Goal: Obtain resource: Download file/media

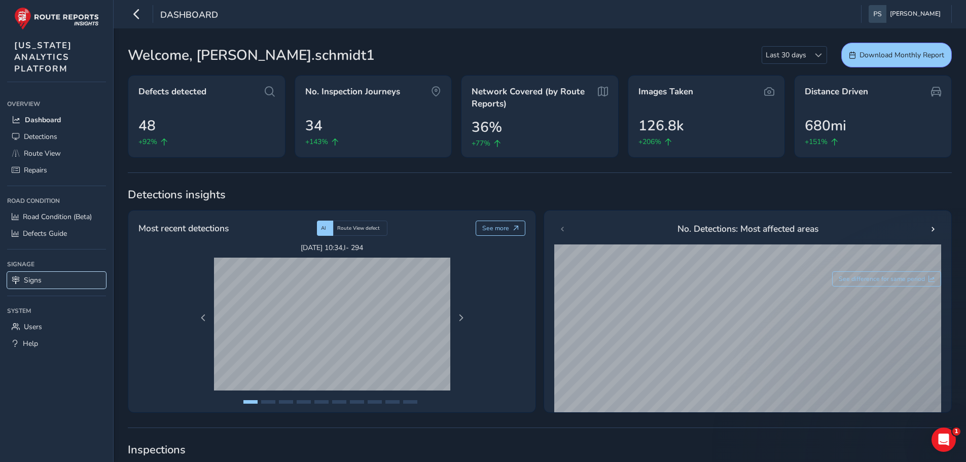
click at [55, 283] on link "Signs" at bounding box center [56, 280] width 99 height 17
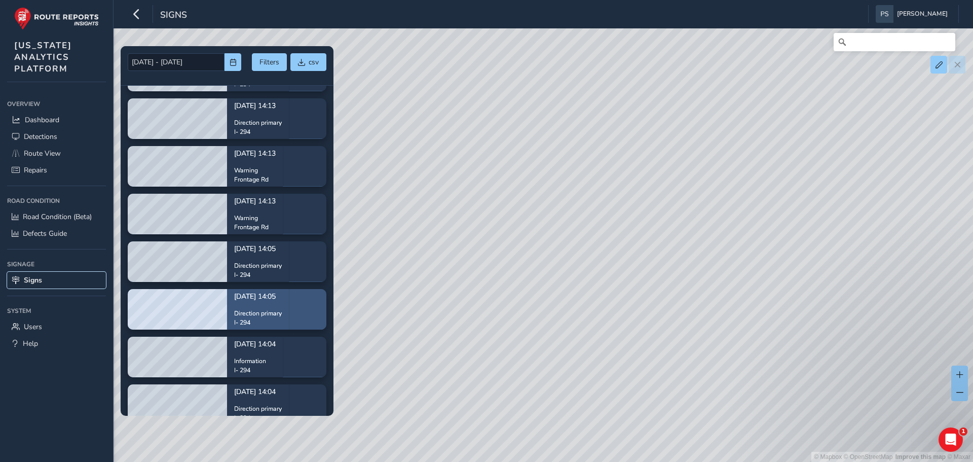
scroll to position [304, 0]
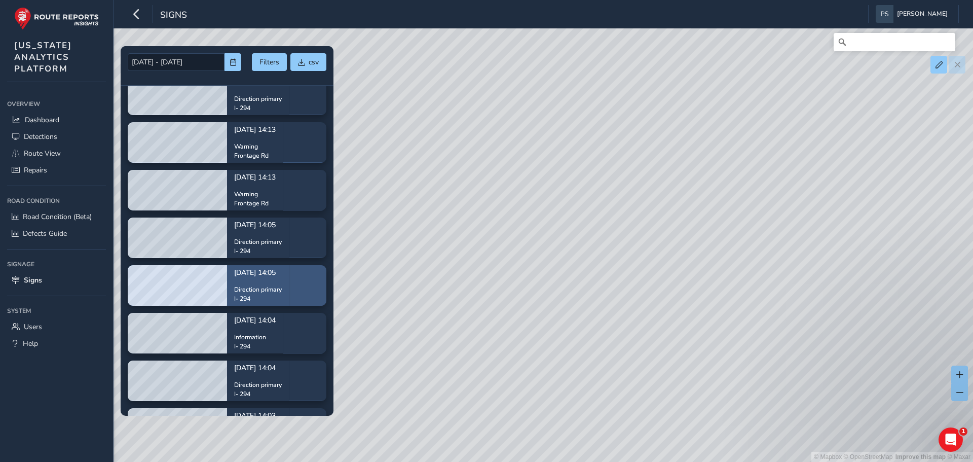
click at [277, 285] on p "Direction primary" at bounding box center [258, 289] width 48 height 9
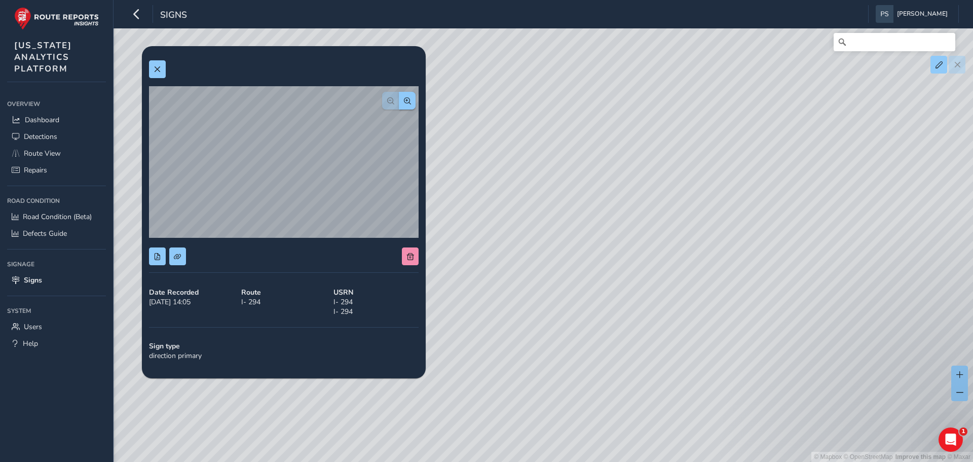
drag, startPoint x: 696, startPoint y: 272, endPoint x: 465, endPoint y: 220, distance: 236.4
click at [465, 220] on div "© Mapbox © OpenStreetMap Improve this map © Maxar" at bounding box center [486, 231] width 973 height 462
click at [540, 293] on div "© Mapbox © OpenStreetMap Improve this map © Maxar" at bounding box center [486, 231] width 973 height 462
click at [717, 383] on div "© Mapbox © OpenStreetMap Improve this map © Maxar" at bounding box center [486, 231] width 973 height 462
drag, startPoint x: 589, startPoint y: 232, endPoint x: 532, endPoint y: 201, distance: 64.6
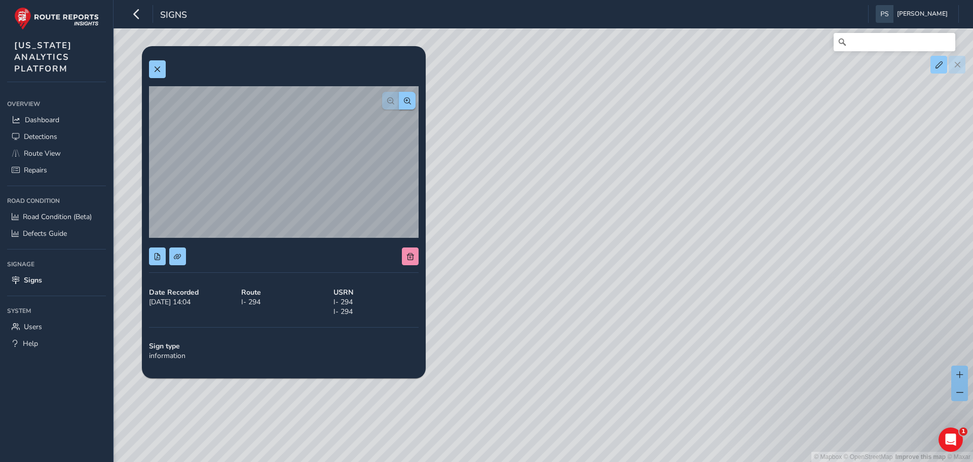
click at [585, 229] on div "© Mapbox © OpenStreetMap Improve this map © Maxar" at bounding box center [486, 231] width 973 height 462
click at [526, 176] on div "© Mapbox © OpenStreetMap Improve this map © Maxar" at bounding box center [486, 231] width 973 height 462
drag, startPoint x: 538, startPoint y: 262, endPoint x: 511, endPoint y: 276, distance: 31.1
click at [603, 341] on div "© Mapbox © OpenStreetMap Improve this map © Maxar" at bounding box center [486, 231] width 973 height 462
click at [499, 238] on div "© Mapbox © OpenStreetMap Improve this map © Maxar" at bounding box center [486, 231] width 973 height 462
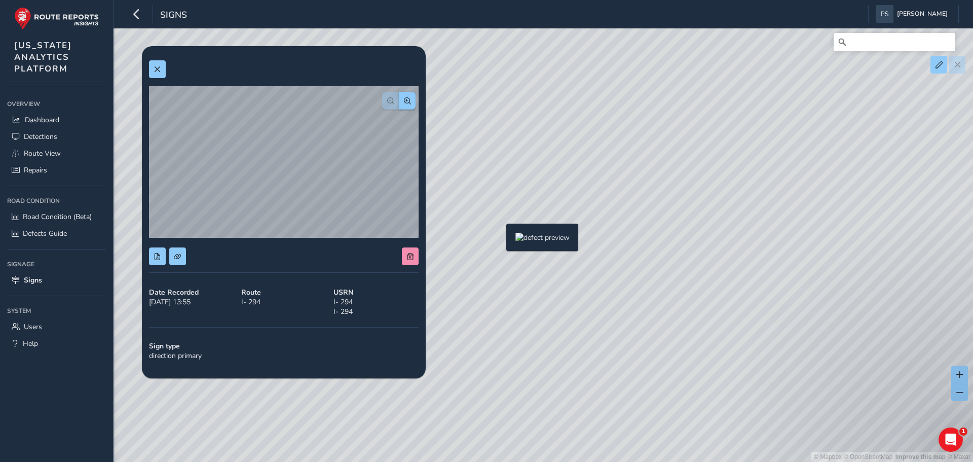
click at [500, 241] on div "© Mapbox © OpenStreetMap Improve this map © Maxar" at bounding box center [486, 231] width 973 height 462
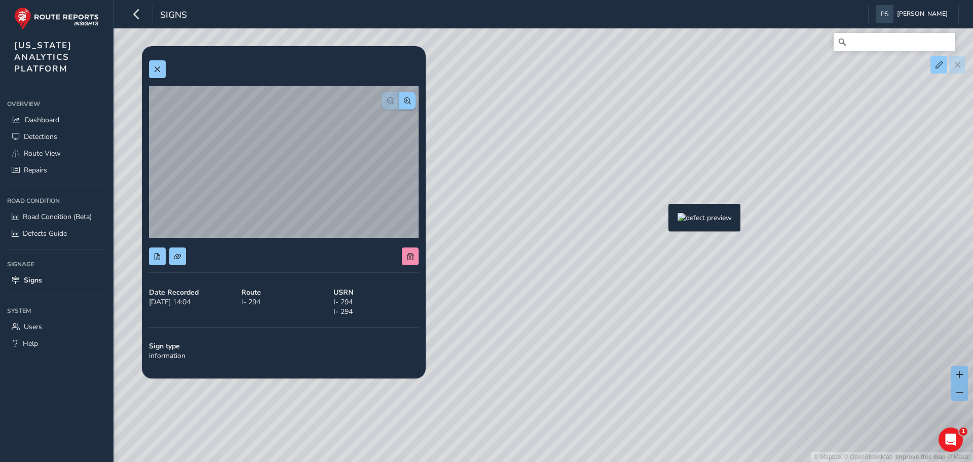
click at [664, 222] on div "© Mapbox © OpenStreetMap Improve this map © Maxar" at bounding box center [486, 231] width 973 height 462
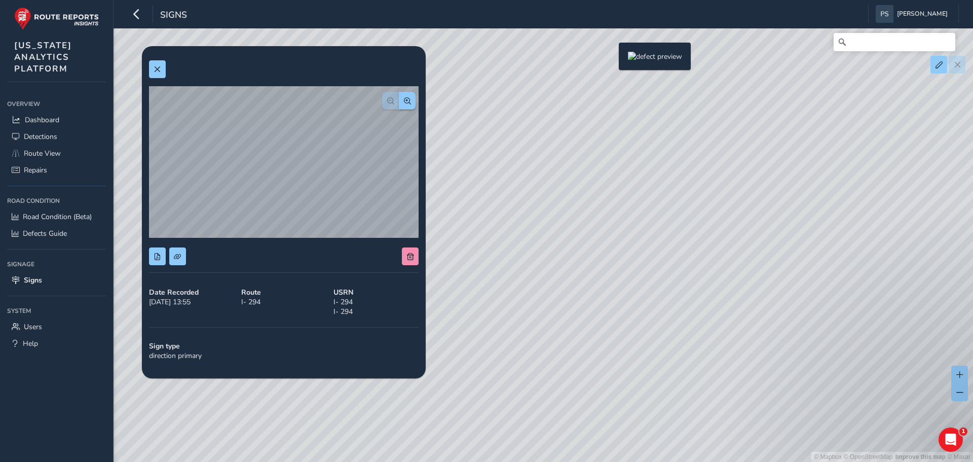
click at [612, 59] on div "© Mapbox © OpenStreetMap Improve this map © Maxar" at bounding box center [486, 231] width 973 height 462
drag, startPoint x: 586, startPoint y: 75, endPoint x: 798, endPoint y: 316, distance: 320.8
click at [798, 316] on div "© Mapbox © OpenStreetMap Improve this map © Maxar" at bounding box center [486, 231] width 973 height 462
drag, startPoint x: 629, startPoint y: 219, endPoint x: 689, endPoint y: 233, distance: 62.2
click at [689, 233] on div "© Mapbox © OpenStreetMap Improve this map © Maxar" at bounding box center [486, 231] width 973 height 462
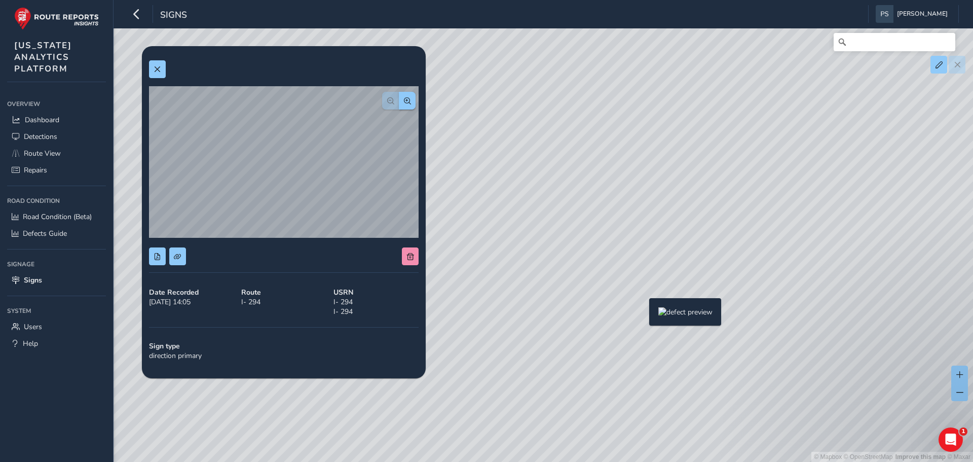
click at [643, 315] on div "© Mapbox © OpenStreetMap Improve this map © Maxar" at bounding box center [486, 231] width 973 height 462
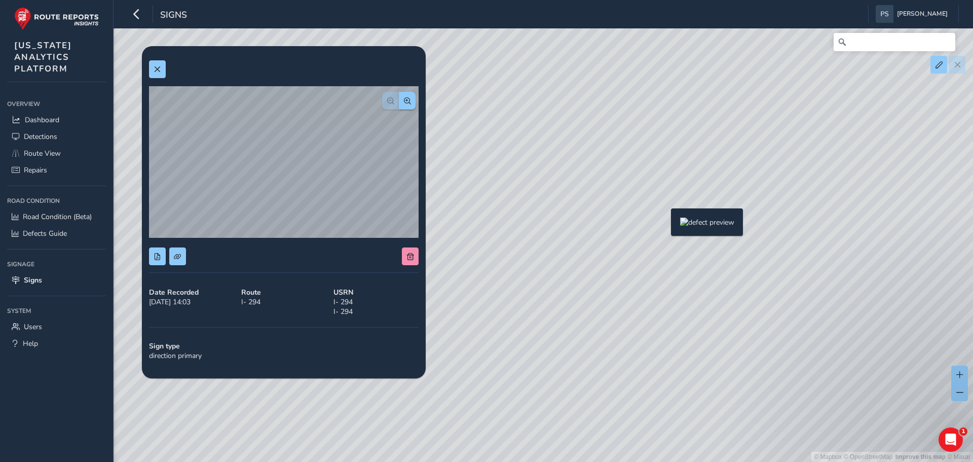
click at [665, 225] on div "© Mapbox © OpenStreetMap Improve this map © Maxar" at bounding box center [486, 231] width 973 height 462
click at [662, 222] on div "© Mapbox © OpenStreetMap Improve this map © Maxar" at bounding box center [486, 231] width 973 height 462
drag, startPoint x: 594, startPoint y: 430, endPoint x: 582, endPoint y: 325, distance: 105.0
click at [593, 428] on div "© Mapbox © OpenStreetMap Improve this map © Maxar" at bounding box center [486, 231] width 973 height 462
drag, startPoint x: 592, startPoint y: 275, endPoint x: 594, endPoint y: 242, distance: 33.5
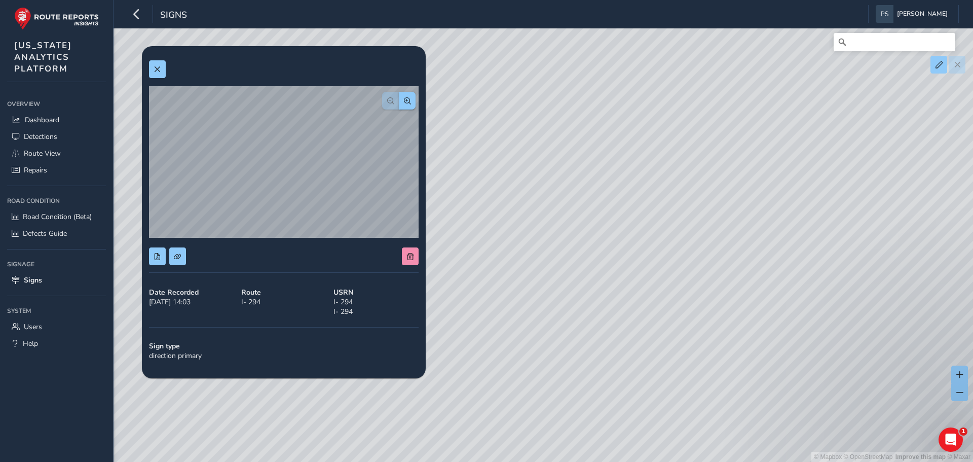
click at [594, 242] on div "© Mapbox © OpenStreetMap Improve this map © Maxar" at bounding box center [486, 231] width 973 height 462
click at [582, 103] on div "© Mapbox © OpenStreetMap Improve this map © Maxar" at bounding box center [486, 231] width 973 height 462
click at [581, 98] on div "© Mapbox © OpenStreetMap Improve this map © Maxar" at bounding box center [486, 231] width 973 height 462
click at [772, 267] on div "© Mapbox © OpenStreetMap Improve this map © Maxar" at bounding box center [486, 231] width 973 height 462
drag, startPoint x: 624, startPoint y: 387, endPoint x: 597, endPoint y: 102, distance: 285.6
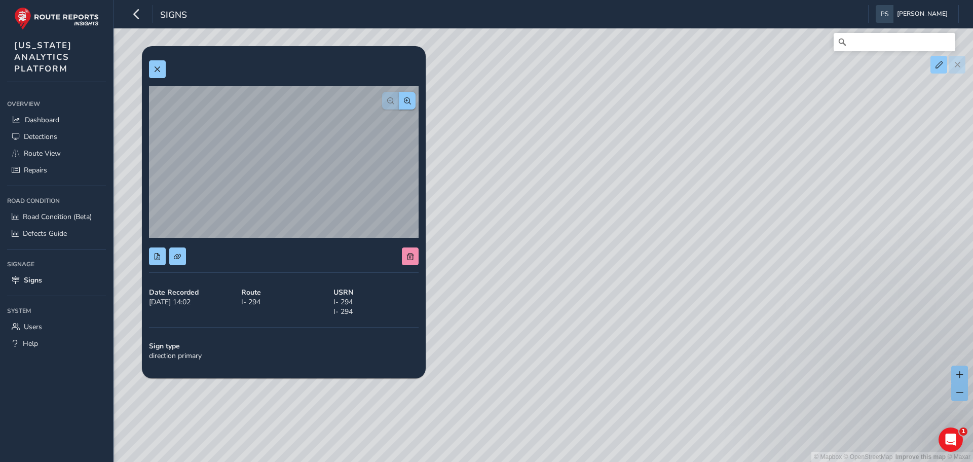
click at [597, 102] on div "© Mapbox © OpenStreetMap Improve this map © Maxar" at bounding box center [486, 231] width 973 height 462
drag, startPoint x: 606, startPoint y: 277, endPoint x: 563, endPoint y: 89, distance: 193.3
click at [563, 89] on div "© Mapbox © OpenStreetMap Improve this map © Maxar" at bounding box center [486, 231] width 973 height 462
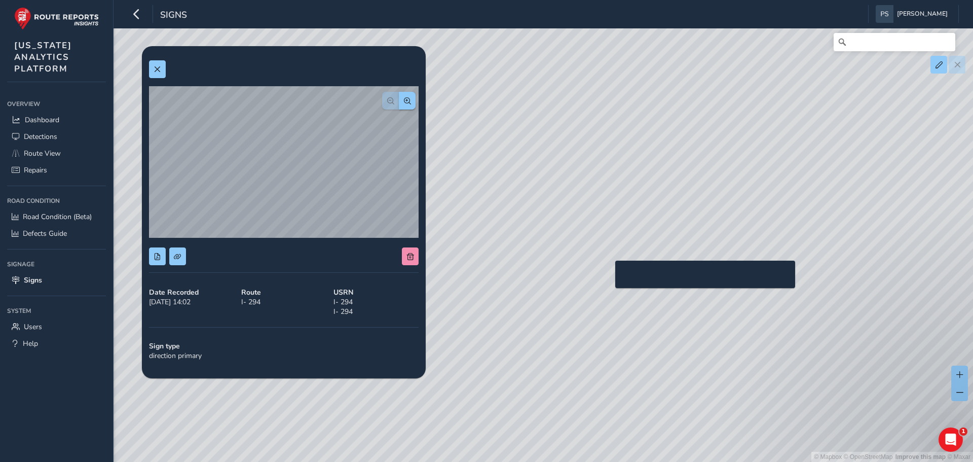
click at [609, 277] on div "© Mapbox © OpenStreetMap Improve this map © Maxar" at bounding box center [486, 231] width 973 height 462
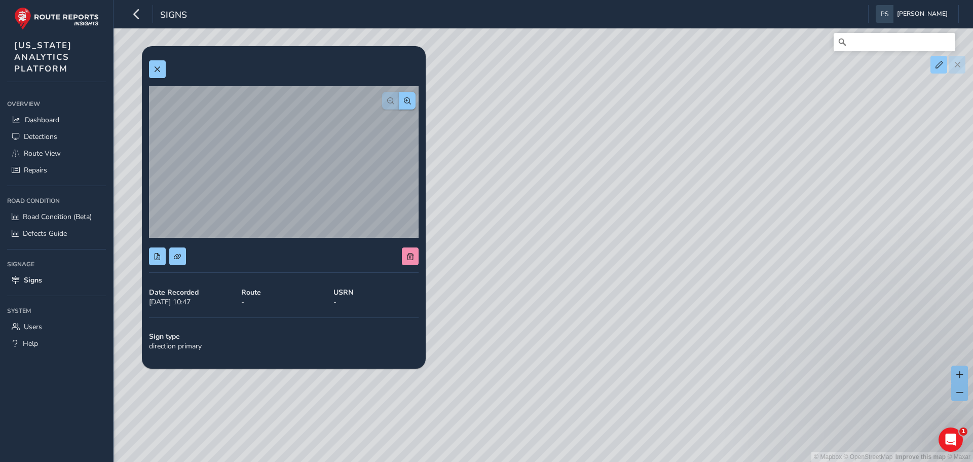
click at [174, 302] on div "Date Recorded [DATE] 10:47" at bounding box center [191, 297] width 92 height 26
drag, startPoint x: 800, startPoint y: 303, endPoint x: 481, endPoint y: 225, distance: 328.8
click at [481, 225] on div "© Mapbox © OpenStreetMap Improve this map © Maxar" at bounding box center [486, 231] width 973 height 462
drag, startPoint x: 659, startPoint y: 286, endPoint x: 461, endPoint y: 124, distance: 255.8
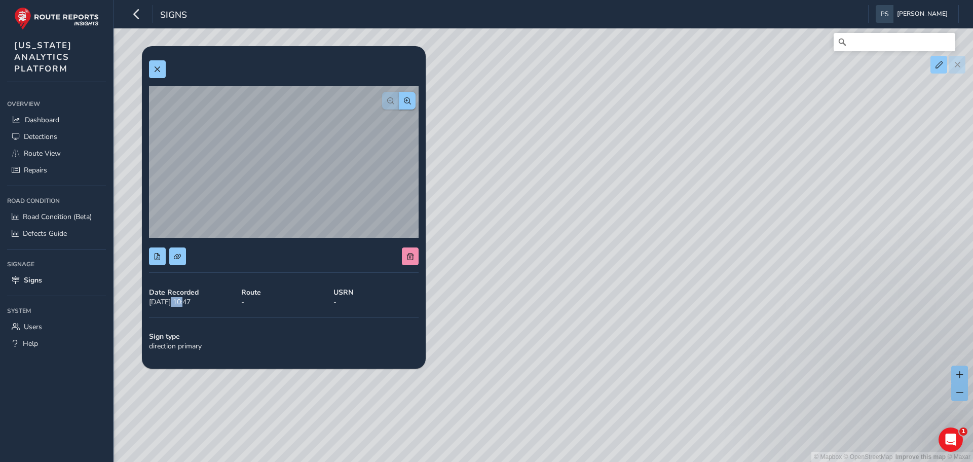
click at [462, 125] on div "© Mapbox © OpenStreetMap Improve this map © Maxar" at bounding box center [486, 231] width 973 height 462
drag, startPoint x: 526, startPoint y: 111, endPoint x: 621, endPoint y: 243, distance: 163.3
click at [520, 107] on div "© Mapbox © OpenStreetMap Improve this map © Maxar" at bounding box center [486, 231] width 973 height 462
drag, startPoint x: 668, startPoint y: 238, endPoint x: 584, endPoint y: 69, distance: 187.7
click at [584, 70] on div "© Mapbox © OpenStreetMap Improve this map © Maxar" at bounding box center [486, 231] width 973 height 462
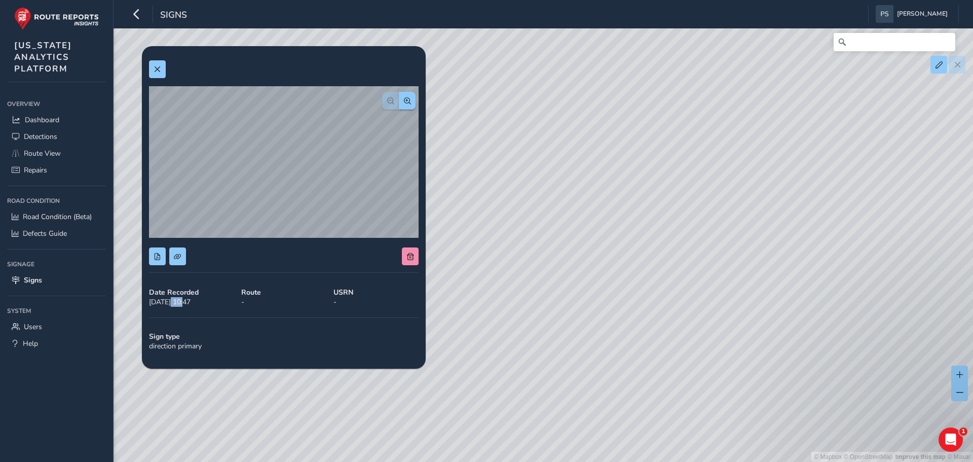
drag, startPoint x: 732, startPoint y: 319, endPoint x: 614, endPoint y: 70, distance: 275.3
click at [610, 57] on div "© Mapbox © OpenStreetMap Improve this map © Maxar" at bounding box center [486, 231] width 973 height 462
drag, startPoint x: 737, startPoint y: 256, endPoint x: 532, endPoint y: 79, distance: 271.0
click at [532, 79] on div "© Mapbox © OpenStreetMap Improve this map © Maxar" at bounding box center [486, 231] width 973 height 462
drag, startPoint x: 925, startPoint y: 329, endPoint x: 673, endPoint y: 141, distance: 314.4
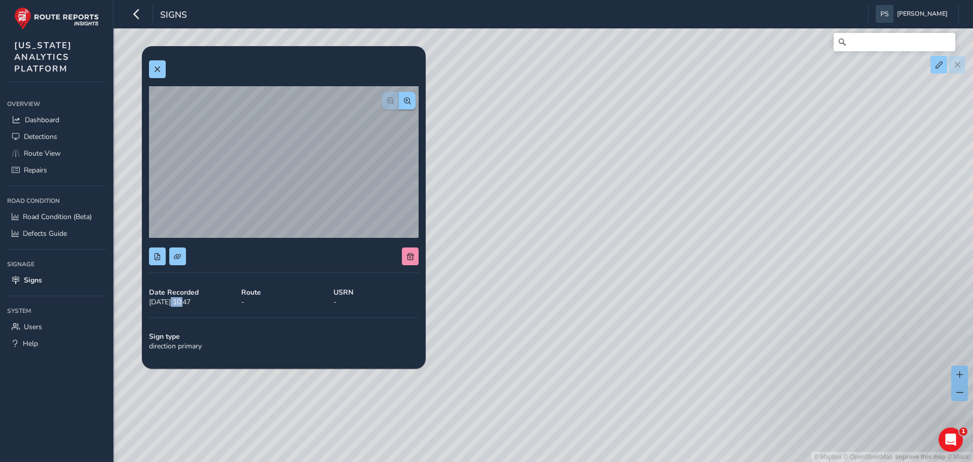
click at [674, 142] on div "© Mapbox © OpenStreetMap Improve this map © Maxar" at bounding box center [486, 231] width 973 height 462
drag, startPoint x: 746, startPoint y: 278, endPoint x: 514, endPoint y: 129, distance: 275.6
click at [503, 116] on div "© Mapbox © OpenStreetMap Improve this map © Maxar" at bounding box center [486, 231] width 973 height 462
drag, startPoint x: 681, startPoint y: 198, endPoint x: 681, endPoint y: 181, distance: 16.2
click at [681, 181] on div "© Mapbox © OpenStreetMap Improve this map © Maxar" at bounding box center [486, 231] width 973 height 462
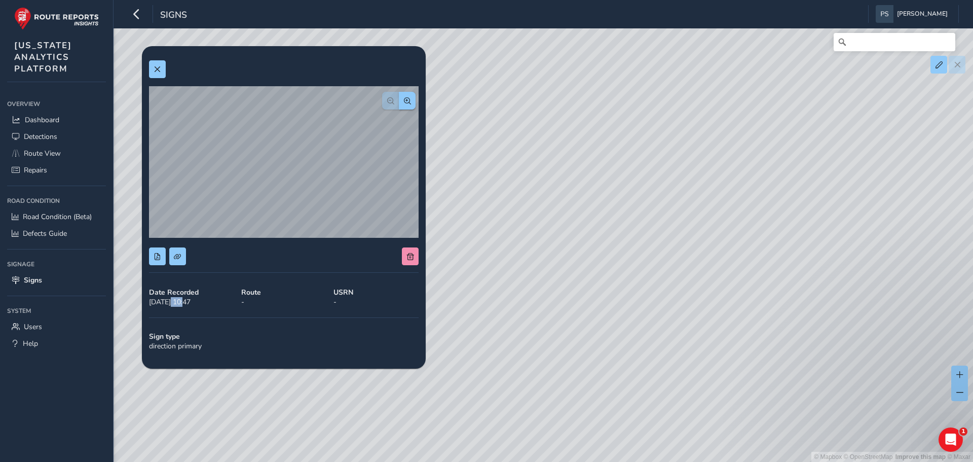
drag, startPoint x: 539, startPoint y: 241, endPoint x: 688, endPoint y: 296, distance: 158.8
click at [694, 300] on div "© Mapbox © OpenStreetMap Improve this map © Maxar" at bounding box center [486, 231] width 973 height 462
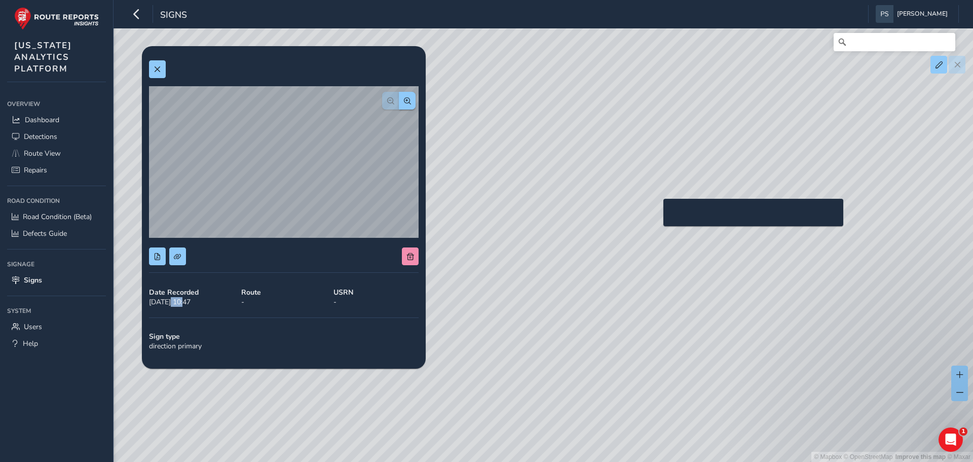
click at [657, 215] on div "© Mapbox © OpenStreetMap Improve this map © Maxar" at bounding box center [486, 231] width 973 height 462
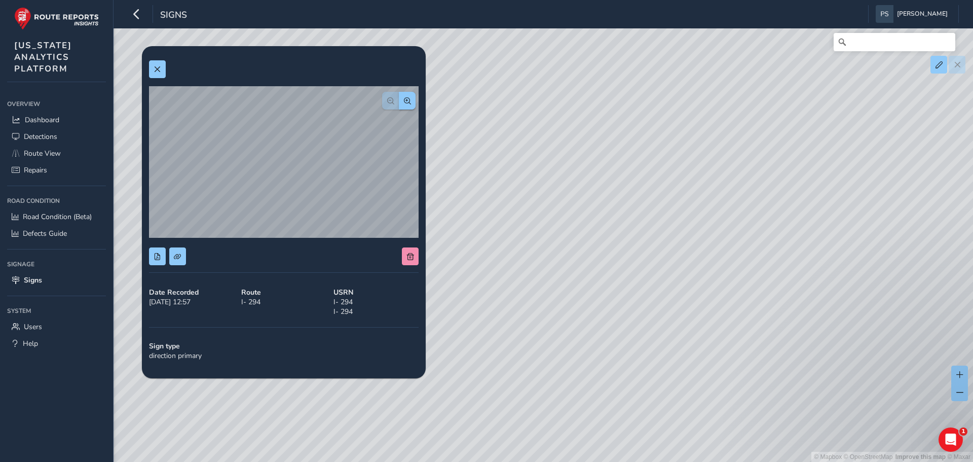
click at [405, 43] on div "[DATE] - [DATE] Filters csv [DATE] 14:16 Warning [DATE] 14:16 Direction primary…" at bounding box center [543, 43] width 831 height 0
drag, startPoint x: 698, startPoint y: 240, endPoint x: 465, endPoint y: 105, distance: 268.9
click at [447, 99] on div "© Mapbox © OpenStreetMap Improve this map © Maxar" at bounding box center [486, 231] width 973 height 462
drag, startPoint x: 803, startPoint y: 248, endPoint x: 450, endPoint y: 91, distance: 386.9
click at [413, 43] on div "[DATE] - [DATE] Filters csv [DATE] 14:16 Warning [DATE] 14:16 Direction primary…" at bounding box center [543, 43] width 831 height 0
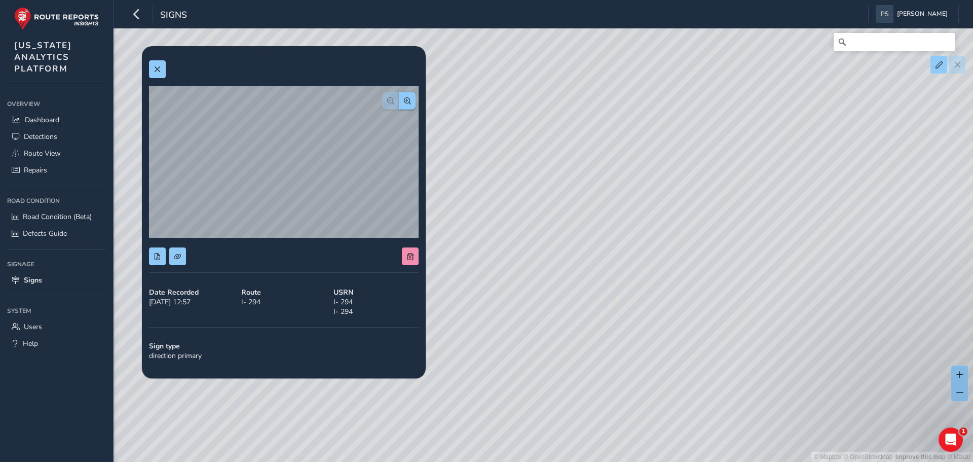
drag, startPoint x: 749, startPoint y: 328, endPoint x: 418, endPoint y: 260, distance: 337.5
click at [418, 43] on div "[DATE] - [DATE] Filters csv [DATE] 14:16 Warning [DATE] 14:16 Direction primary…" at bounding box center [543, 43] width 831 height 0
click at [340, 43] on div "[DATE] - [DATE] Filters csv [DATE] 14:16 Warning [DATE] 14:16 Direction primary…" at bounding box center [543, 43] width 831 height 0
drag, startPoint x: 652, startPoint y: 214, endPoint x: 573, endPoint y: 121, distance: 122.3
click at [569, 111] on div "© Mapbox © OpenStreetMap Improve this map © Maxar" at bounding box center [486, 231] width 973 height 462
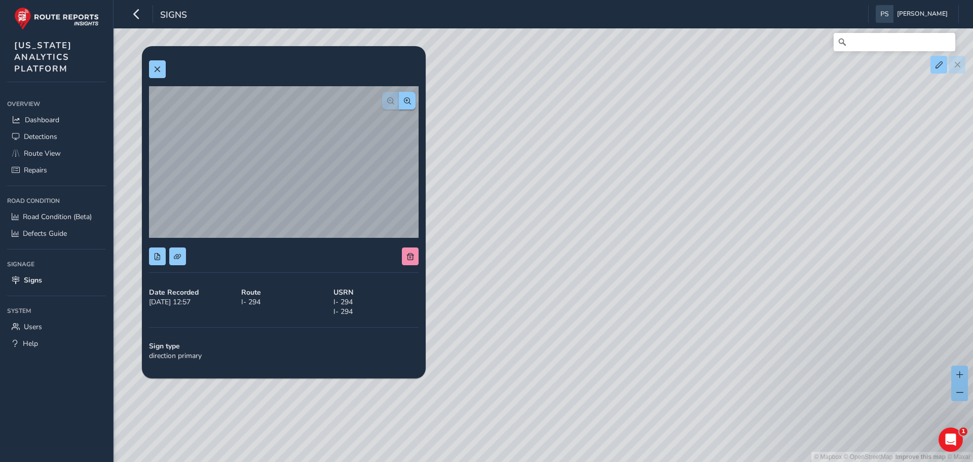
drag, startPoint x: 628, startPoint y: 315, endPoint x: 486, endPoint y: -8, distance: 352.5
click at [486, 0] on html "Signs [PERSON_NAME] Colour Scheme: Dark Dim Light Logout [DATE] - [DATE] Filter…" at bounding box center [486, 231] width 973 height 462
drag, startPoint x: 702, startPoint y: 282, endPoint x: 481, endPoint y: 50, distance: 320.2
click at [418, 0] on html "Signs [PERSON_NAME] Colour Scheme: Dark Dim Light Logout [DATE] - [DATE] Filter…" at bounding box center [486, 231] width 973 height 462
drag, startPoint x: 701, startPoint y: 273, endPoint x: 548, endPoint y: 181, distance: 178.0
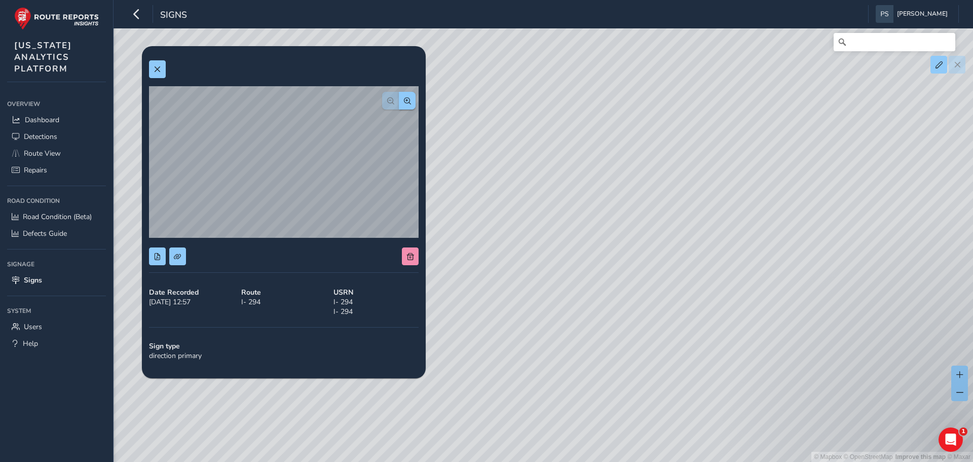
click at [548, 181] on div "© Mapbox © OpenStreetMap Improve this map © Maxar" at bounding box center [486, 231] width 973 height 462
drag, startPoint x: 570, startPoint y: 347, endPoint x: 738, endPoint y: 397, distance: 174.5
click at [738, 397] on div "© Mapbox © OpenStreetMap Improve this map © Maxar" at bounding box center [486, 231] width 973 height 462
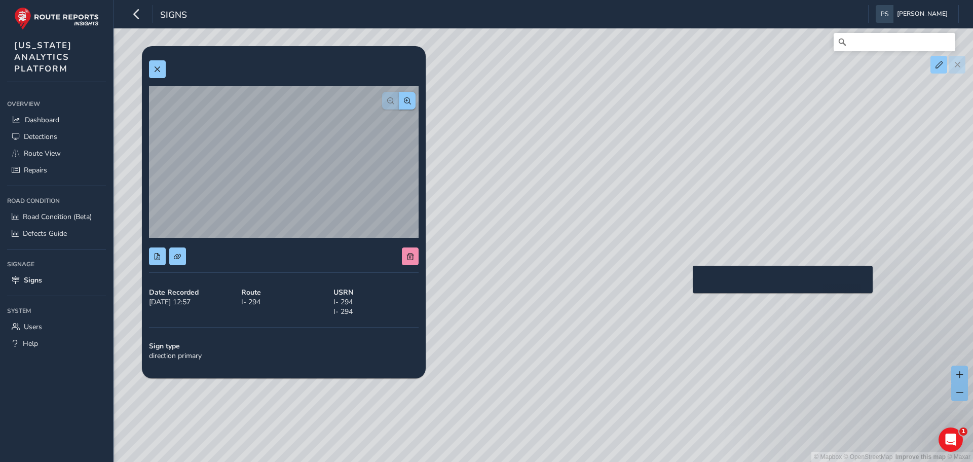
click at [687, 282] on div "© Mapbox © OpenStreetMap Improve this map © Maxar" at bounding box center [486, 231] width 973 height 462
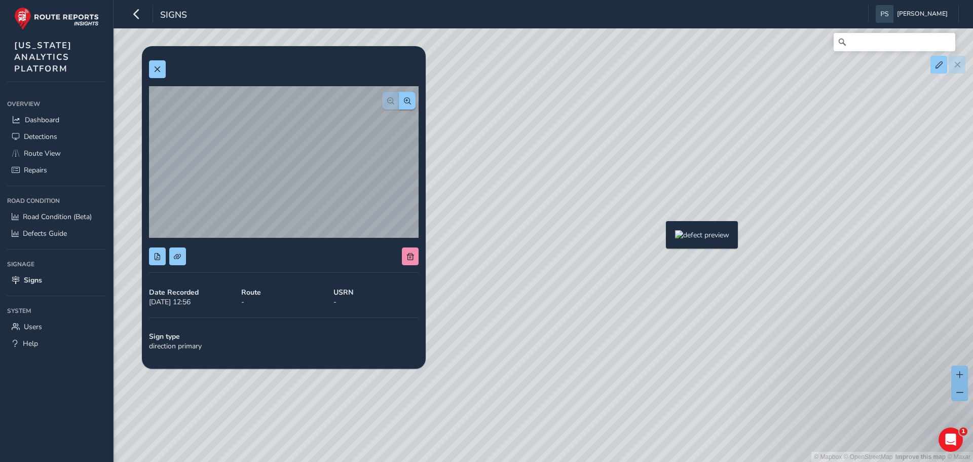
click at [660, 237] on div "© Mapbox © OpenStreetMap Improve this map © Maxar" at bounding box center [486, 231] width 973 height 462
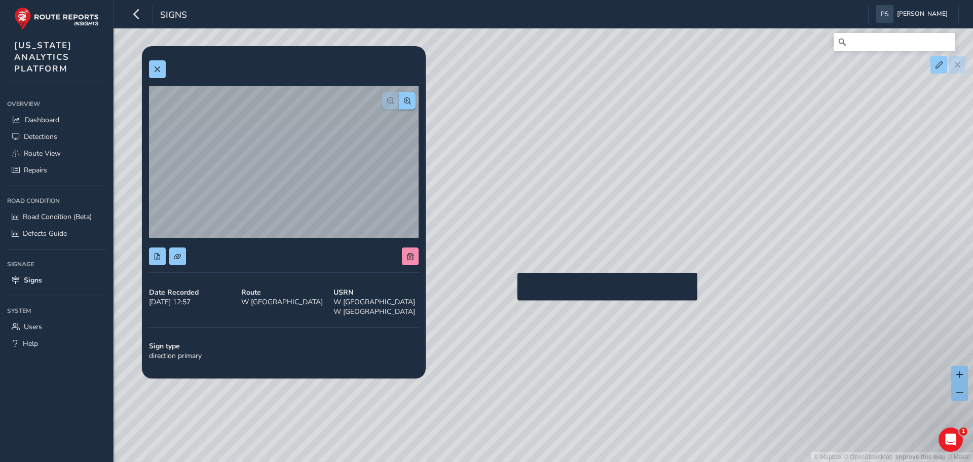
click at [511, 289] on div "© Mapbox © OpenStreetMap Improve this map © Maxar" at bounding box center [486, 231] width 973 height 462
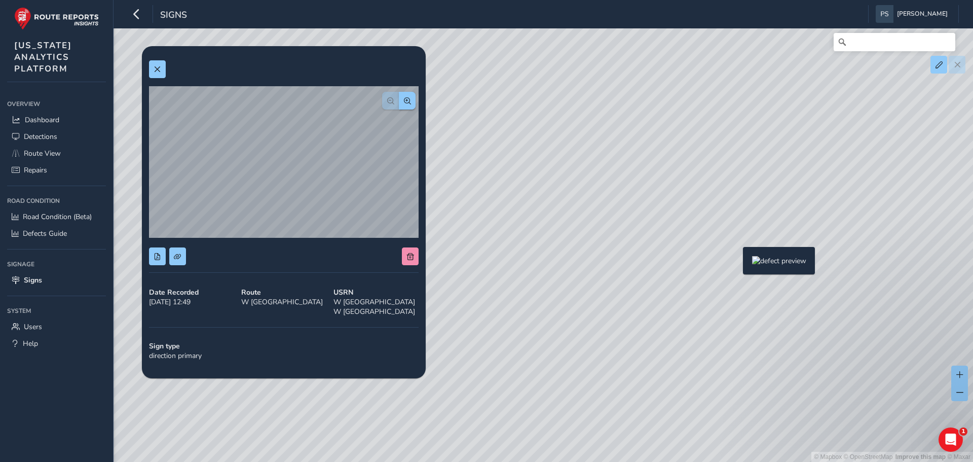
click at [737, 263] on div "© Mapbox © OpenStreetMap Improve this map © Maxar" at bounding box center [486, 231] width 973 height 462
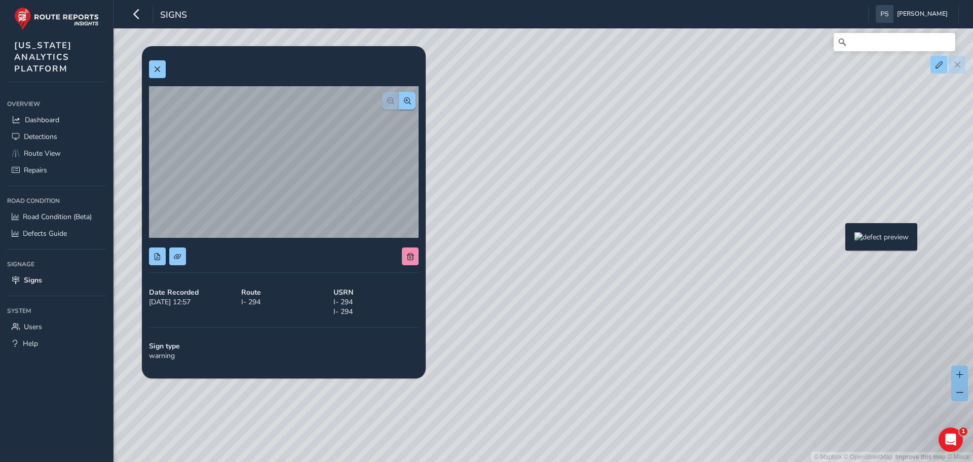
click at [839, 239] on div "© Mapbox © OpenStreetMap Improve this map © Maxar" at bounding box center [486, 231] width 973 height 462
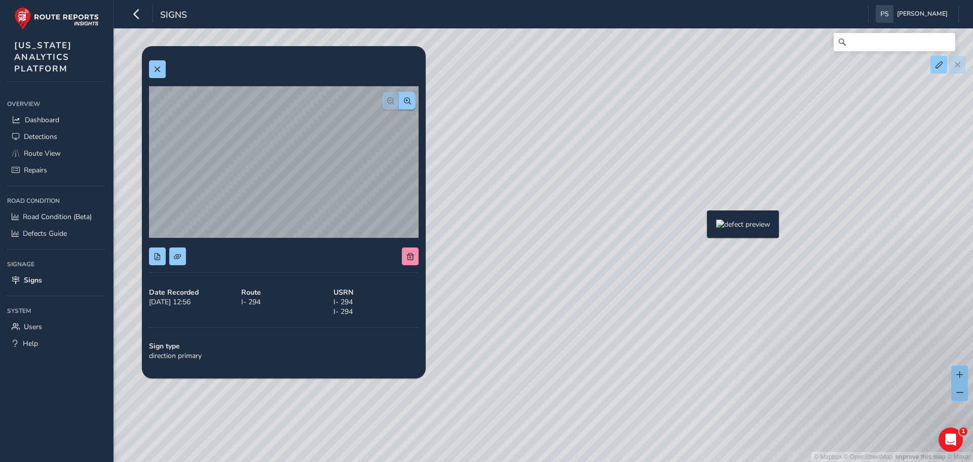
click at [700, 226] on div "© Mapbox © OpenStreetMap Improve this map © Maxar" at bounding box center [486, 231] width 973 height 462
click at [736, 213] on div "© Mapbox © OpenStreetMap Improve this map © Maxar" at bounding box center [486, 231] width 973 height 462
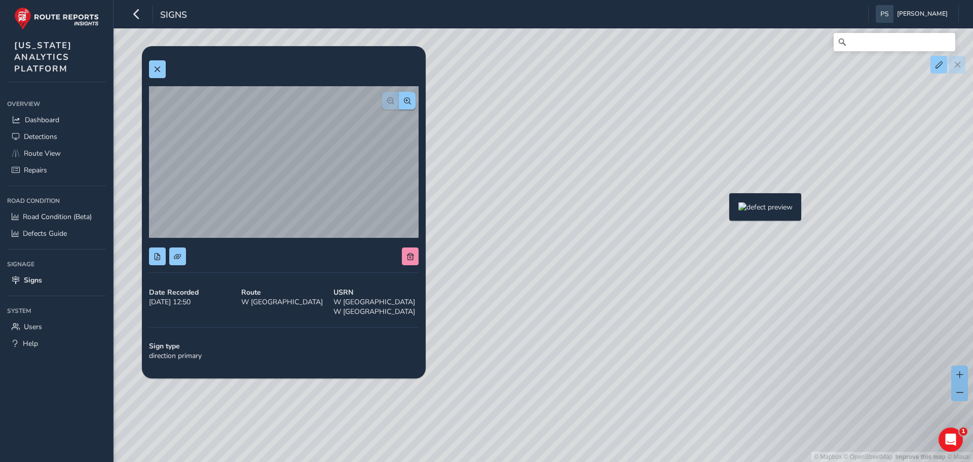
click at [729, 212] on div "© Mapbox © OpenStreetMap Improve this map © Maxar" at bounding box center [486, 231] width 973 height 462
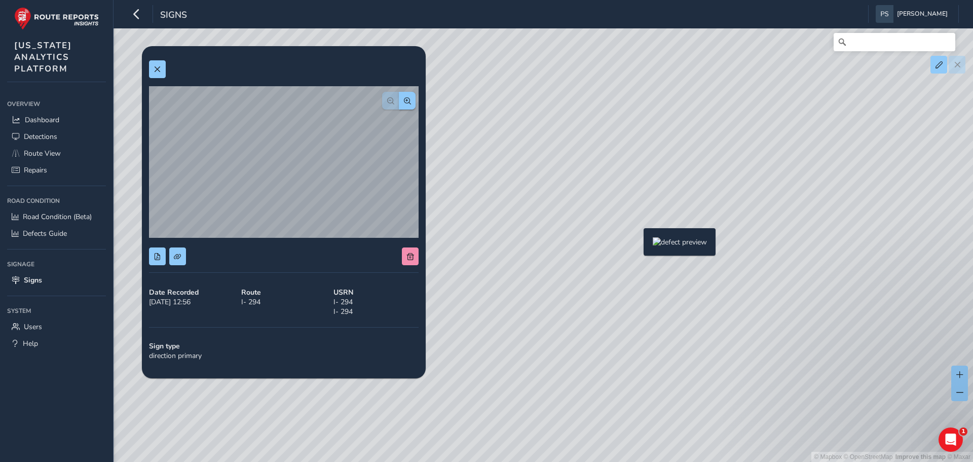
click at [638, 244] on div "© Mapbox © OpenStreetMap Improve this map © Maxar" at bounding box center [486, 231] width 973 height 462
drag, startPoint x: 837, startPoint y: 256, endPoint x: 558, endPoint y: 265, distance: 278.9
click at [558, 265] on div "© Mapbox © OpenStreetMap Improve this map © Maxar" at bounding box center [486, 231] width 973 height 462
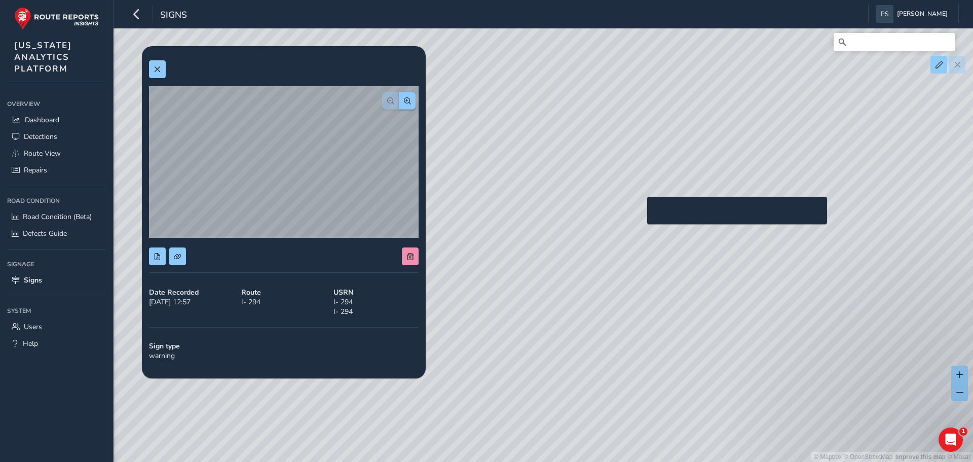
click at [641, 212] on div "© Mapbox © OpenStreetMap Improve this map © Maxar" at bounding box center [486, 231] width 973 height 462
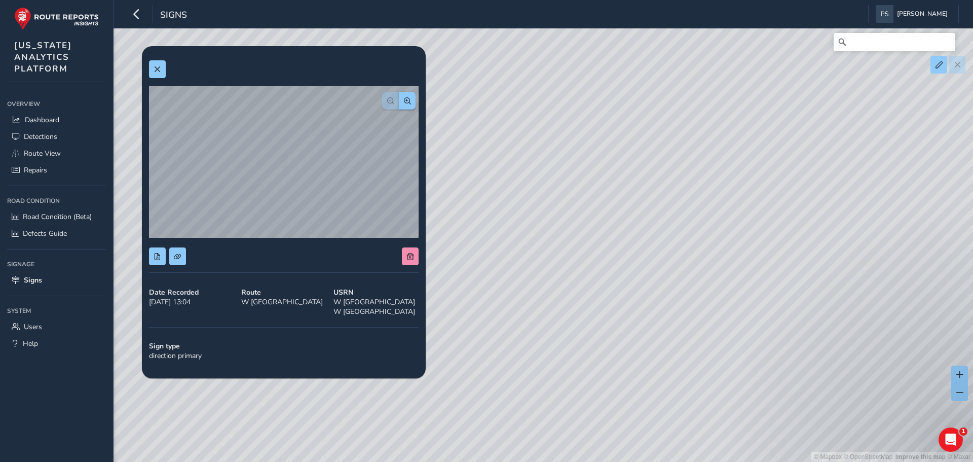
drag, startPoint x: 773, startPoint y: 323, endPoint x: 754, endPoint y: 122, distance: 202.1
click at [754, 122] on div "© Mapbox © OpenStreetMap Improve this map © Maxar" at bounding box center [486, 231] width 973 height 462
drag, startPoint x: 734, startPoint y: 303, endPoint x: 712, endPoint y: 385, distance: 84.5
click at [718, 422] on div "© Mapbox © OpenStreetMap Improve this map © Maxar" at bounding box center [486, 231] width 973 height 462
click at [670, 207] on div "© Mapbox © OpenStreetMap Improve this map © Maxar" at bounding box center [486, 231] width 973 height 462
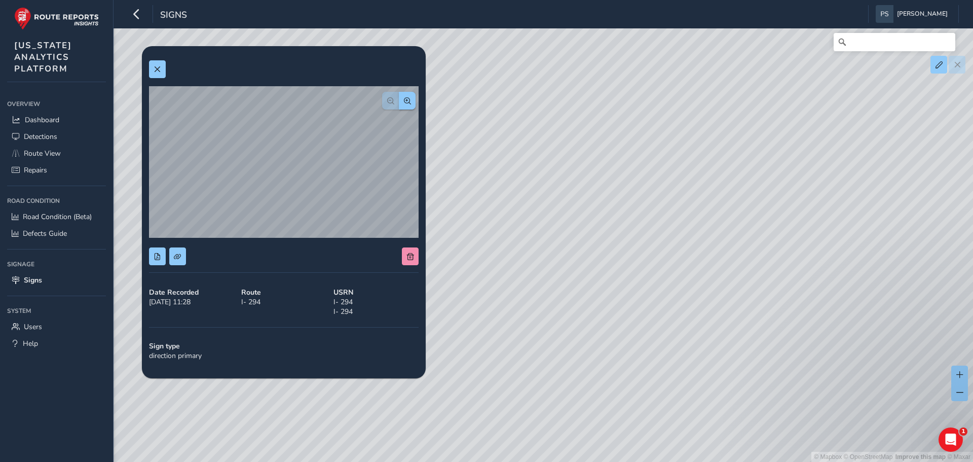
drag, startPoint x: 629, startPoint y: 108, endPoint x: 653, endPoint y: 293, distance: 187.1
click at [653, 293] on div "© Mapbox © OpenStreetMap Improve this map © Maxar" at bounding box center [486, 231] width 973 height 462
click at [610, 164] on div "© Mapbox © OpenStreetMap Improve this map © Maxar" at bounding box center [486, 231] width 973 height 462
drag, startPoint x: 543, startPoint y: 96, endPoint x: 587, endPoint y: 315, distance: 223.3
click at [587, 315] on div "© Mapbox © OpenStreetMap Improve this map © Maxar" at bounding box center [486, 231] width 973 height 462
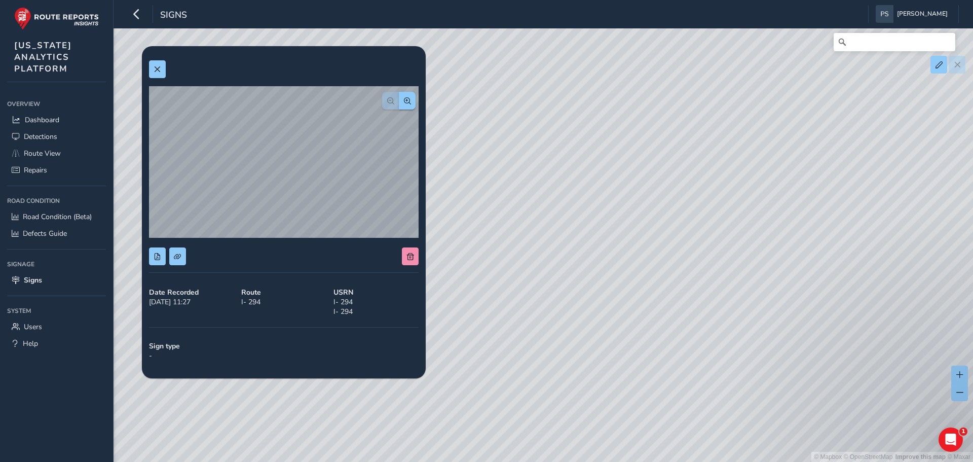
drag, startPoint x: 483, startPoint y: 159, endPoint x: 608, endPoint y: 365, distance: 241.6
click at [618, 401] on div "© Mapbox © OpenStreetMap Improve this map © Maxar" at bounding box center [486, 231] width 973 height 462
drag, startPoint x: 515, startPoint y: 191, endPoint x: 540, endPoint y: 247, distance: 61.0
click at [696, 461] on html "Signs [PERSON_NAME] Colour Scheme: Dark Dim Light Logout [DATE] - [DATE] Filter…" at bounding box center [486, 231] width 973 height 462
drag, startPoint x: 638, startPoint y: 383, endPoint x: 668, endPoint y: 387, distance: 30.3
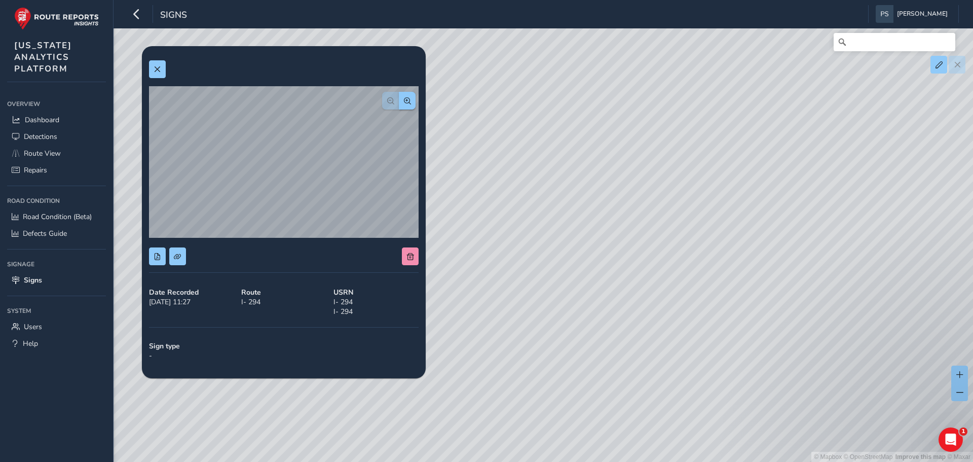
click at [683, 418] on div "© Mapbox © OpenStreetMap Improve this map © Maxar" at bounding box center [486, 231] width 973 height 462
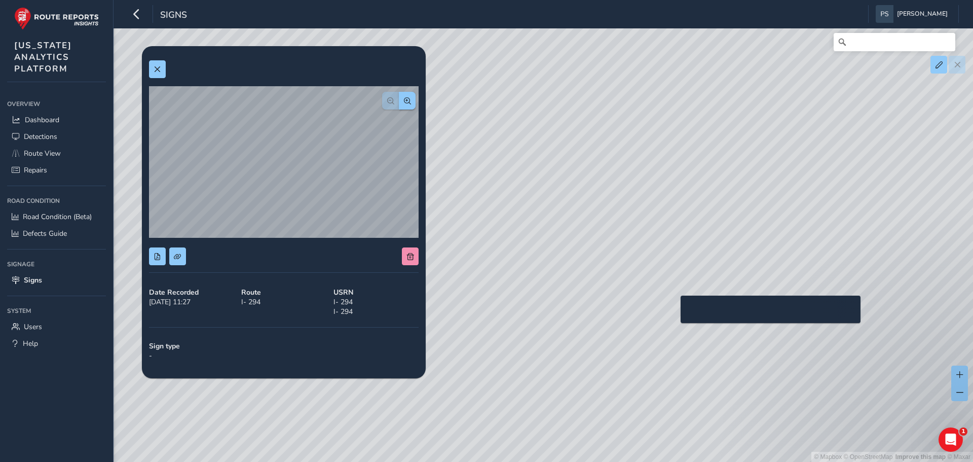
click at [675, 312] on div "© Mapbox © OpenStreetMap Improve this map © Maxar" at bounding box center [486, 231] width 973 height 462
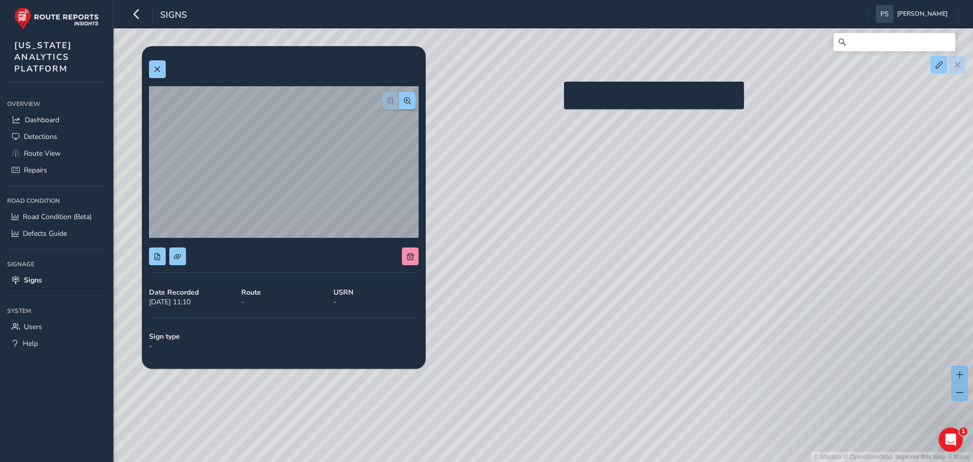
click at [558, 98] on div "© Mapbox © OpenStreetMap Improve this map © Maxar" at bounding box center [486, 231] width 973 height 462
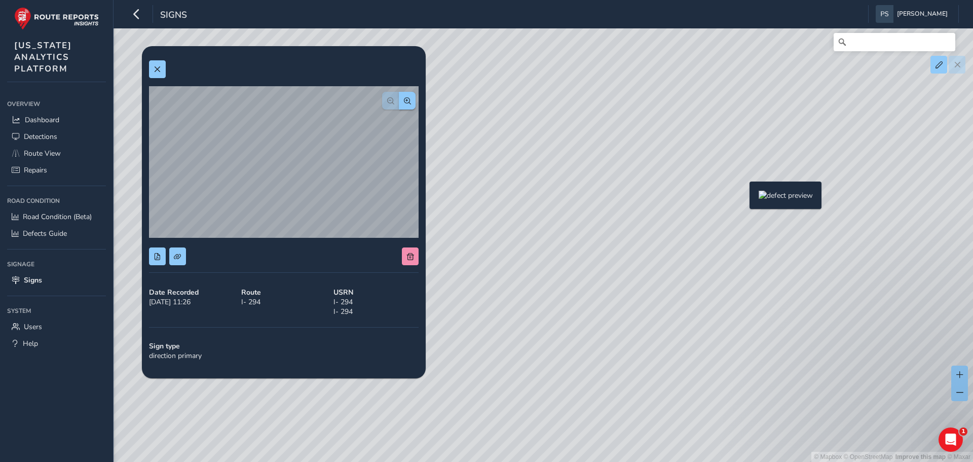
click at [744, 198] on div "© Mapbox © OpenStreetMap Improve this map © Maxar" at bounding box center [486, 231] width 973 height 462
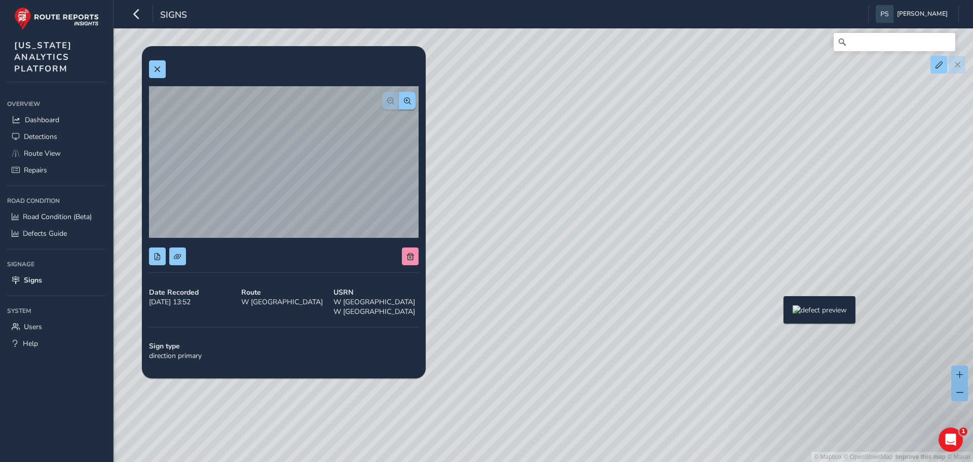
click at [778, 312] on div "© Mapbox © OpenStreetMap Improve this map © Maxar" at bounding box center [486, 231] width 973 height 462
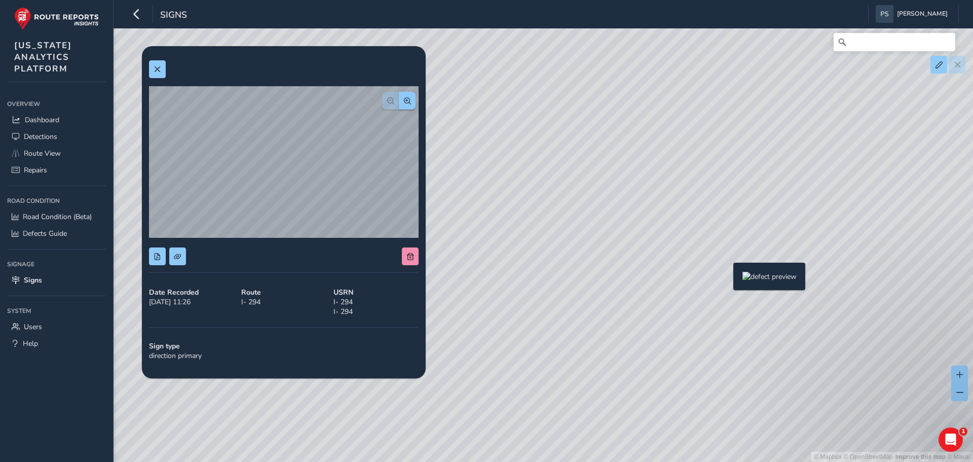
click at [727, 279] on div "© Mapbox © OpenStreetMap Improve this map © Maxar" at bounding box center [486, 231] width 973 height 462
drag, startPoint x: 720, startPoint y: 226, endPoint x: 711, endPoint y: 220, distance: 10.3
click at [718, 224] on div "© Mapbox © OpenStreetMap Improve this map © Maxar" at bounding box center [486, 231] width 973 height 462
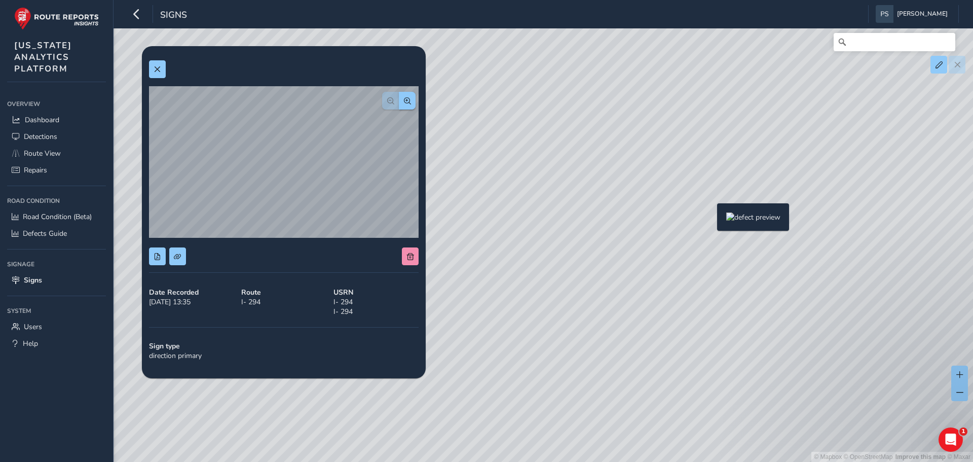
click at [711, 219] on div "© Mapbox © OpenStreetMap Improve this map © Maxar" at bounding box center [486, 231] width 973 height 462
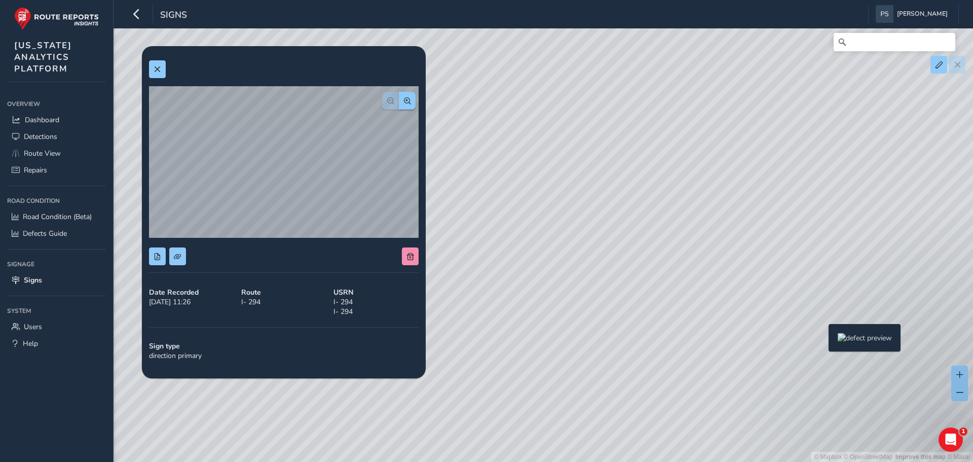
click at [823, 340] on div "© Mapbox © OpenStreetMap Improve this map © Maxar" at bounding box center [486, 231] width 973 height 462
click at [542, 104] on div "© Mapbox © OpenStreetMap Improve this map © Maxar" at bounding box center [486, 231] width 973 height 462
drag, startPoint x: 587, startPoint y: 215, endPoint x: 768, endPoint y: 450, distance: 296.8
click at [768, 450] on div "© Mapbox © OpenStreetMap Improve this map © Maxar" at bounding box center [486, 231] width 973 height 462
drag, startPoint x: 652, startPoint y: 385, endPoint x: 458, endPoint y: 232, distance: 247.6
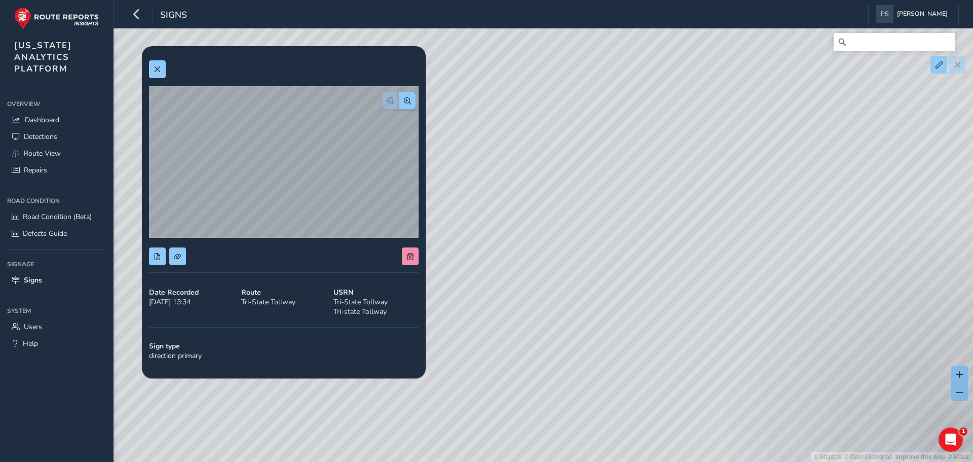
click at [685, 423] on div "© Mapbox © OpenStreetMap Improve this map © Maxar" at bounding box center [486, 231] width 973 height 462
click at [149, 64] on div "Date Recorded [DATE] 13:34 Route Tri-State [GEOGRAPHIC_DATA] USRN Tri-State [GE…" at bounding box center [284, 212] width 284 height 332
click at [158, 66] on span at bounding box center [157, 69] width 7 height 7
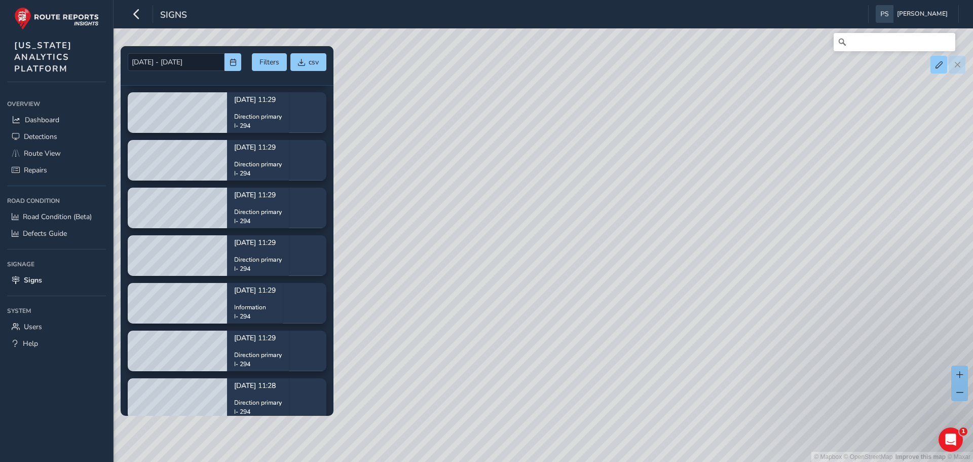
scroll to position [2382, 0]
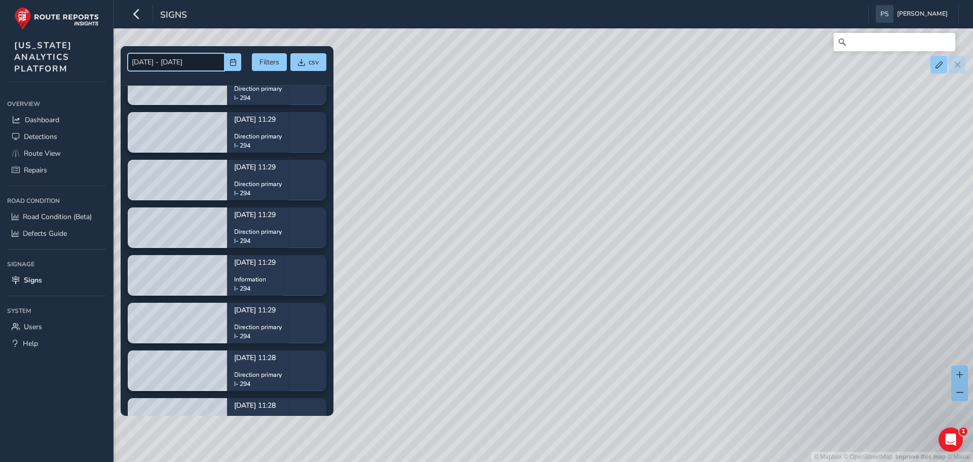
click at [224, 62] on input "[DATE] - [DATE]" at bounding box center [176, 62] width 97 height 18
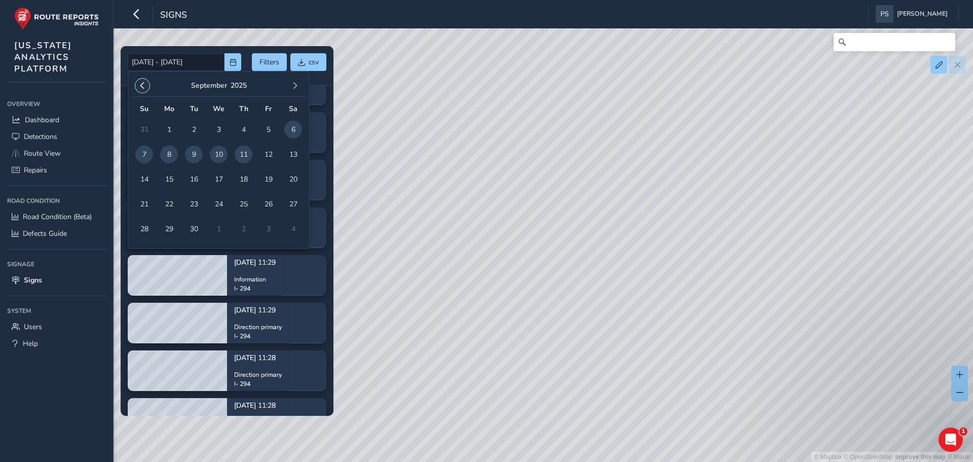
click at [145, 84] on span "button" at bounding box center [142, 85] width 7 height 7
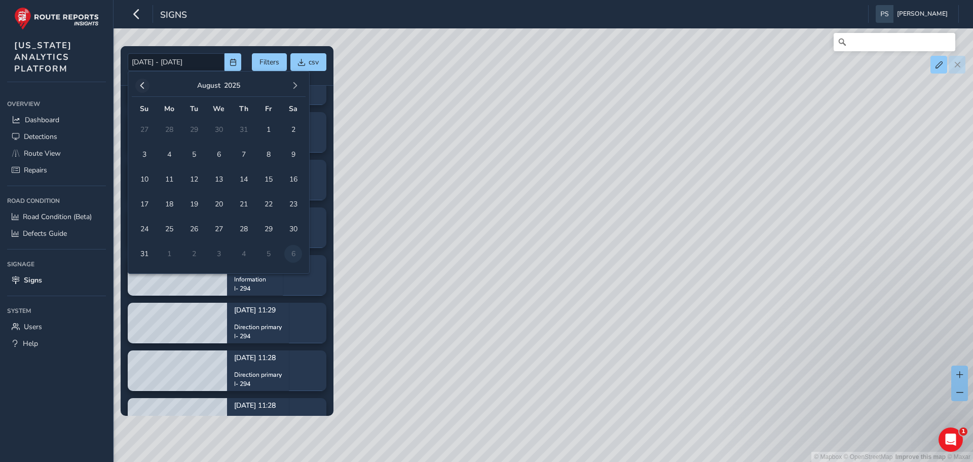
click at [142, 84] on span "button" at bounding box center [142, 85] width 7 height 7
click at [142, 128] on span "1" at bounding box center [144, 130] width 18 height 18
click at [235, 62] on span "button" at bounding box center [233, 62] width 7 height 7
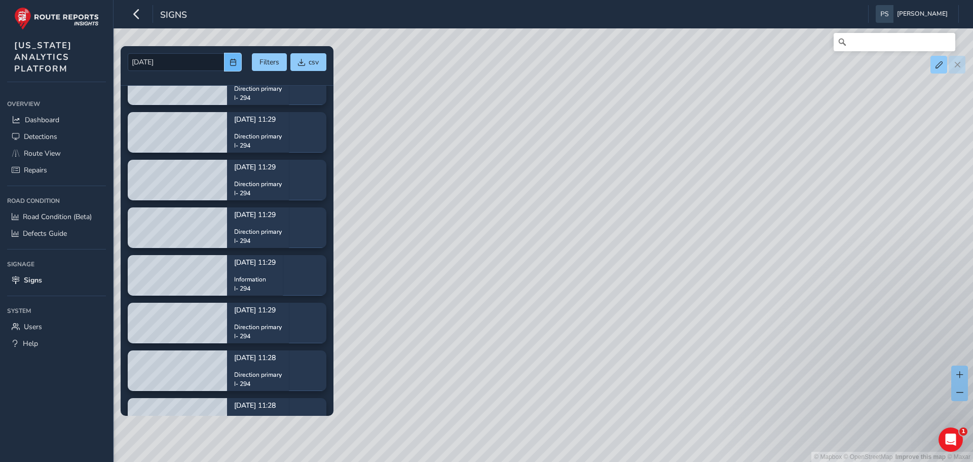
click at [236, 59] on span "button" at bounding box center [233, 62] width 7 height 7
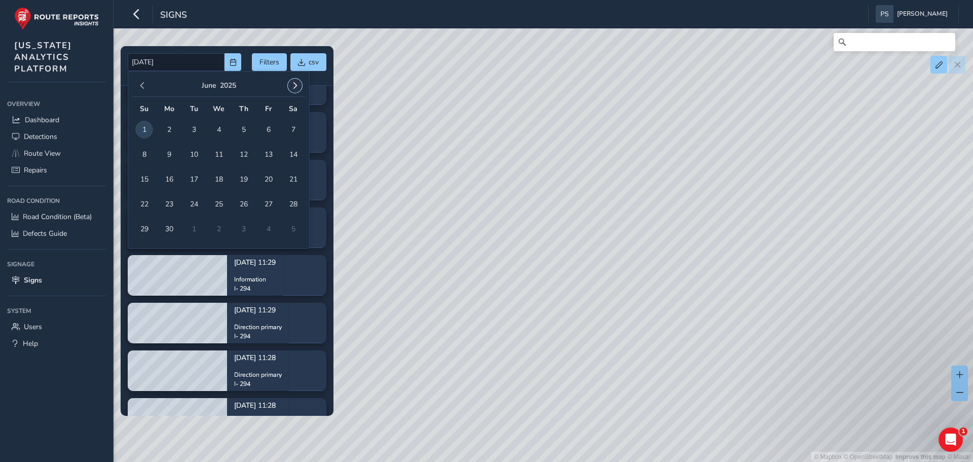
click at [296, 84] on span "button" at bounding box center [294, 85] width 7 height 7
click at [198, 229] on span "30" at bounding box center [194, 229] width 18 height 18
type input "[DATE] - [DATE]"
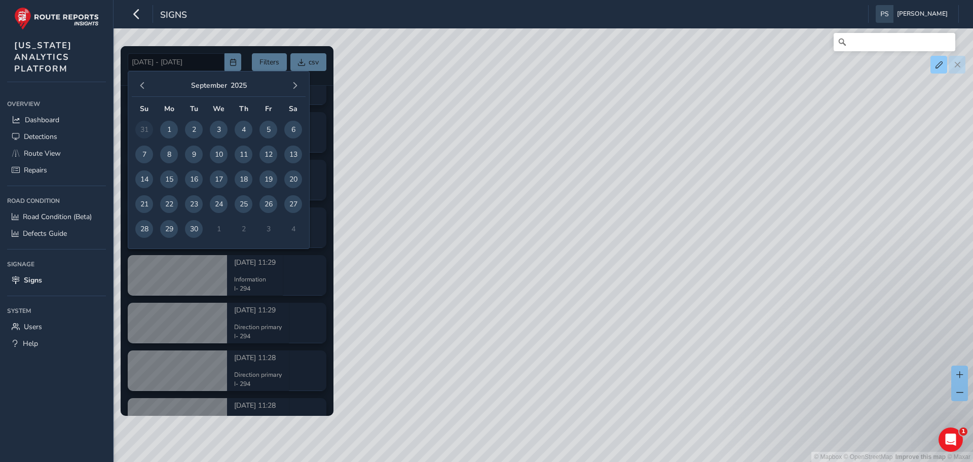
click at [234, 47] on div at bounding box center [227, 231] width 213 height 370
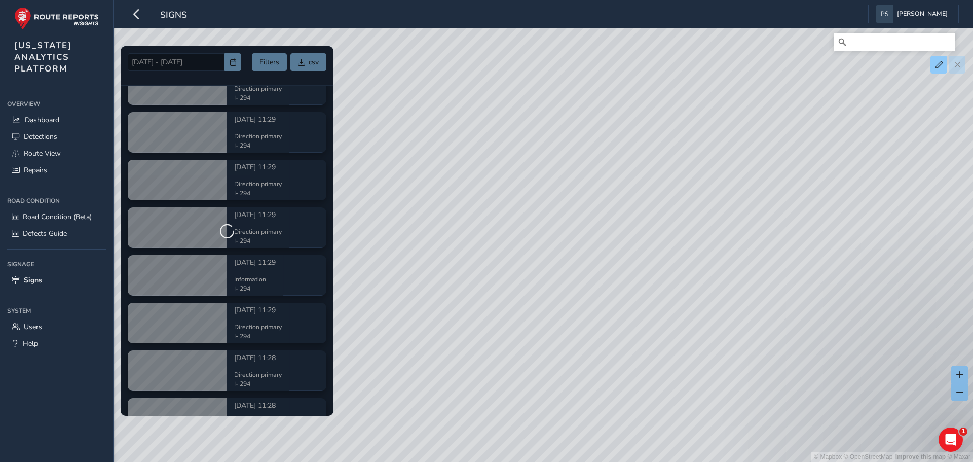
click at [308, 58] on div at bounding box center [227, 231] width 213 height 370
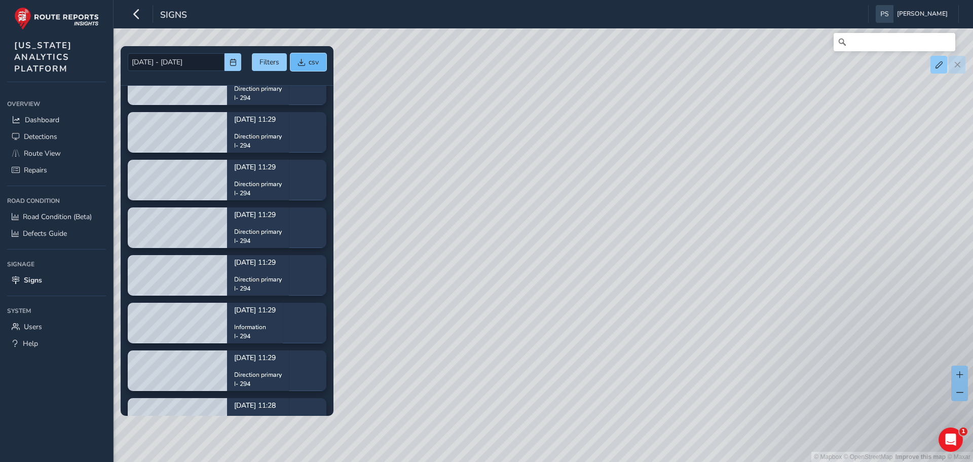
click at [307, 69] on button "csv" at bounding box center [308, 62] width 36 height 18
click at [567, 283] on div "© Mapbox © OpenStreetMap Improve this map © Maxar" at bounding box center [486, 231] width 973 height 462
drag, startPoint x: 493, startPoint y: 201, endPoint x: 640, endPoint y: 233, distance: 151.0
click at [640, 233] on div "© Mapbox © OpenStreetMap Improve this map © Maxar" at bounding box center [486, 231] width 973 height 462
drag, startPoint x: 594, startPoint y: 226, endPoint x: 675, endPoint y: 215, distance: 81.3
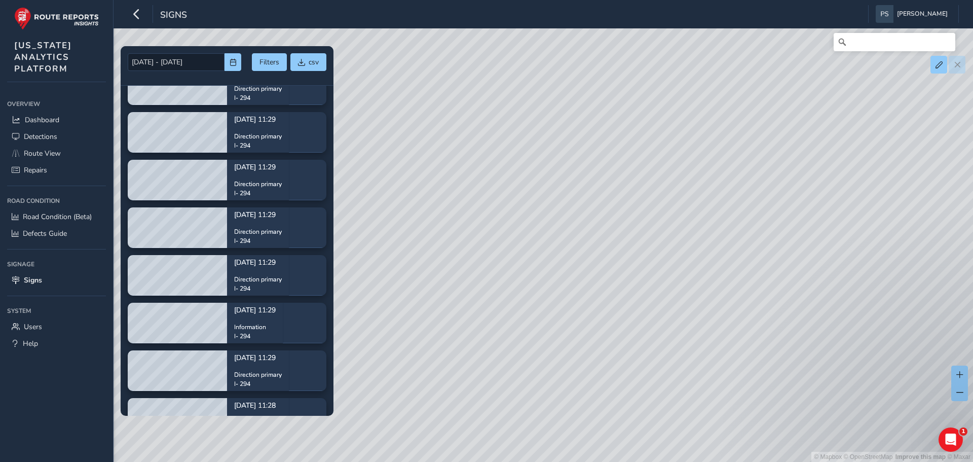
click at [675, 215] on div "© Mapbox © OpenStreetMap Improve this map © Maxar" at bounding box center [486, 231] width 973 height 462
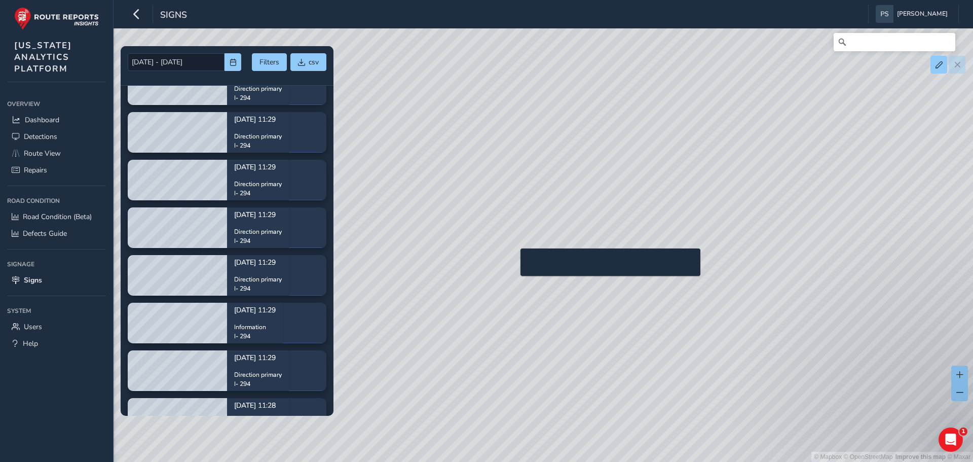
click at [515, 265] on div "© Mapbox © OpenStreetMap Improve this map © Maxar" at bounding box center [486, 231] width 973 height 462
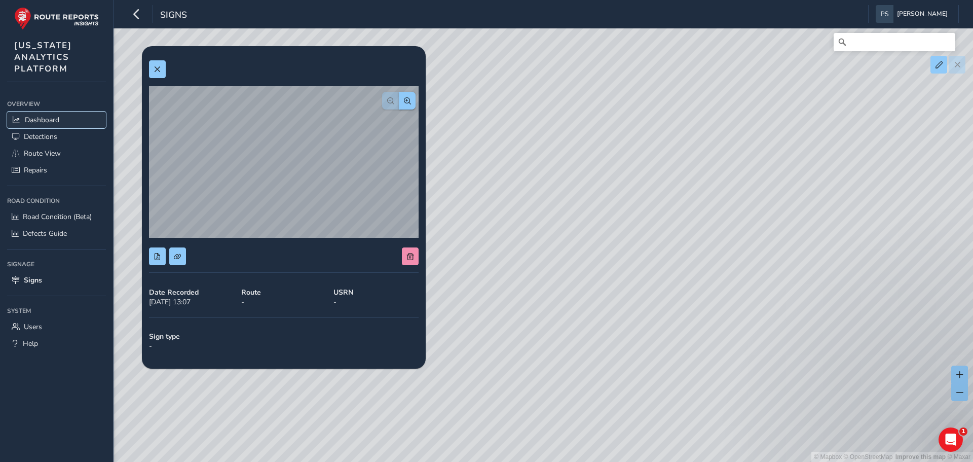
click at [33, 121] on span "Dashboard" at bounding box center [42, 120] width 34 height 10
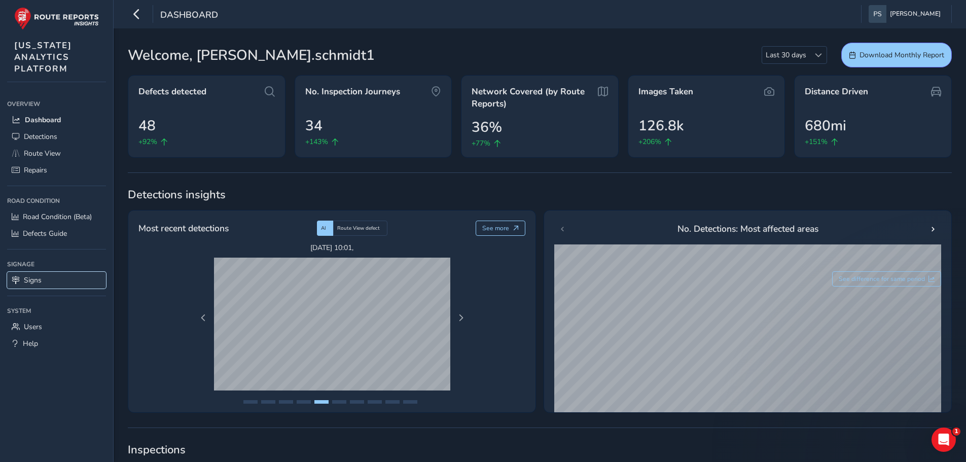
drag, startPoint x: 46, startPoint y: 276, endPoint x: 76, endPoint y: 274, distance: 30.0
click at [46, 276] on link "Signs" at bounding box center [56, 280] width 99 height 17
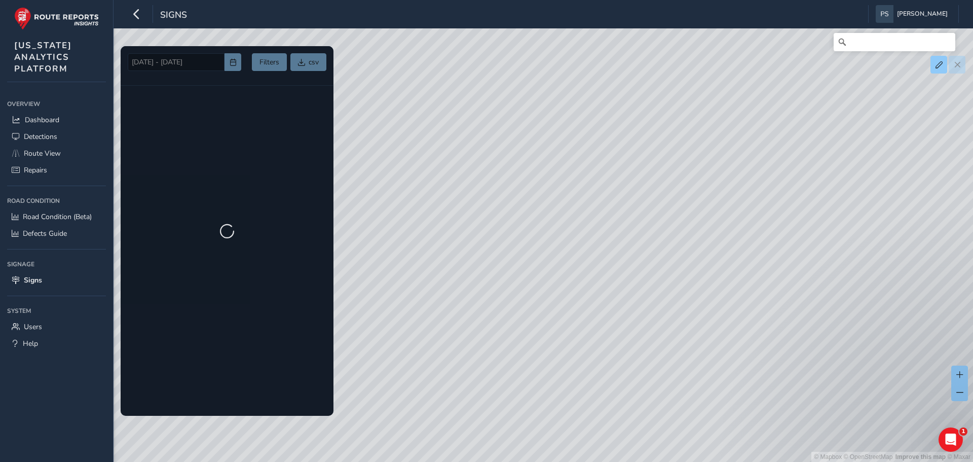
drag, startPoint x: 673, startPoint y: 344, endPoint x: 496, endPoint y: 128, distance: 279.9
click at [496, 128] on div "© Mapbox © OpenStreetMap Improve this map © Maxar" at bounding box center [486, 231] width 973 height 462
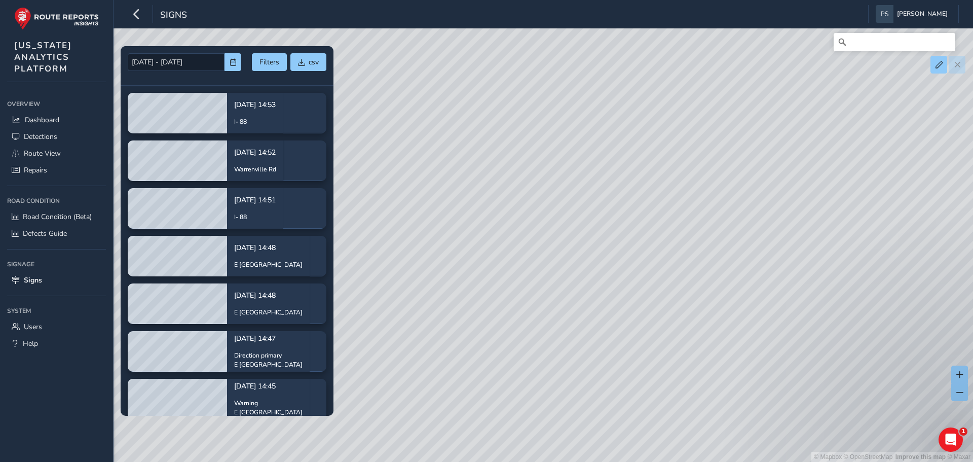
drag, startPoint x: 612, startPoint y: 205, endPoint x: 539, endPoint y: 142, distance: 95.9
click at [539, 142] on div "© Mapbox © OpenStreetMap Improve this map © Maxar" at bounding box center [486, 231] width 973 height 462
drag, startPoint x: 550, startPoint y: 399, endPoint x: 542, endPoint y: 126, distance: 273.3
click at [549, 396] on div "© Mapbox © OpenStreetMap Improve this map © Maxar" at bounding box center [486, 231] width 973 height 462
drag, startPoint x: 542, startPoint y: 122, endPoint x: 543, endPoint y: 141, distance: 18.8
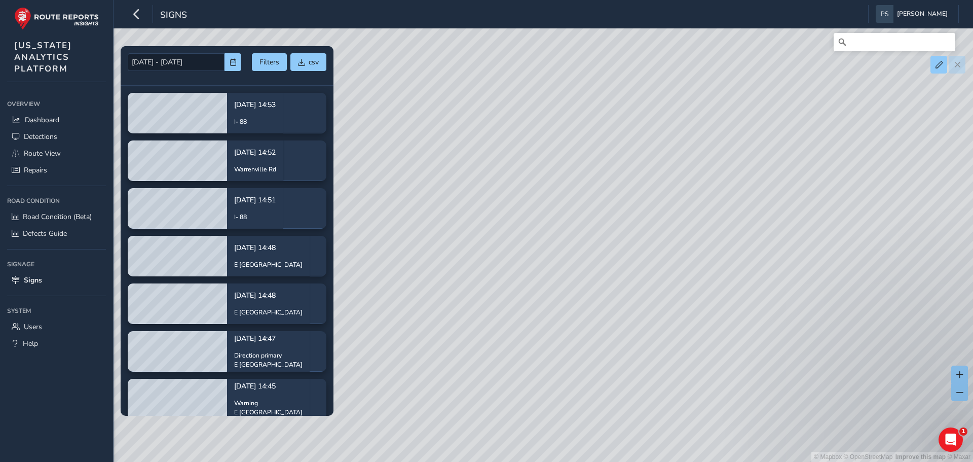
click at [546, 154] on div "© Mapbox © OpenStreetMap Improve this map © Maxar" at bounding box center [486, 231] width 973 height 462
click at [544, 134] on div "© Mapbox © OpenStreetMap Improve this map © Maxar" at bounding box center [486, 231] width 973 height 462
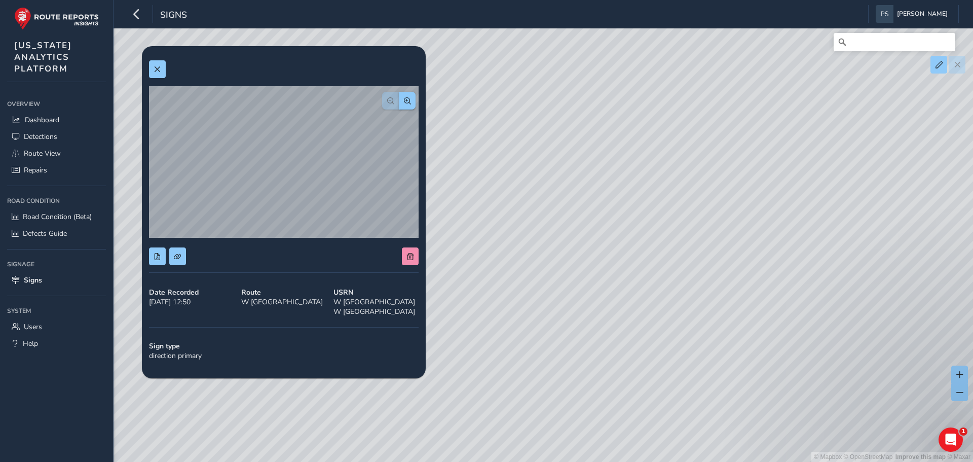
drag, startPoint x: 650, startPoint y: 338, endPoint x: 633, endPoint y: 103, distance: 235.4
click at [633, 103] on div "© Mapbox © OpenStreetMap Improve this map © Maxar" at bounding box center [486, 231] width 973 height 462
drag, startPoint x: 646, startPoint y: 322, endPoint x: 639, endPoint y: 275, distance: 47.6
click at [639, 275] on div "© Mapbox © OpenStreetMap Improve this map © Maxar" at bounding box center [486, 231] width 973 height 462
click at [580, 355] on div "© Mapbox © OpenStreetMap Improve this map © Maxar" at bounding box center [486, 231] width 973 height 462
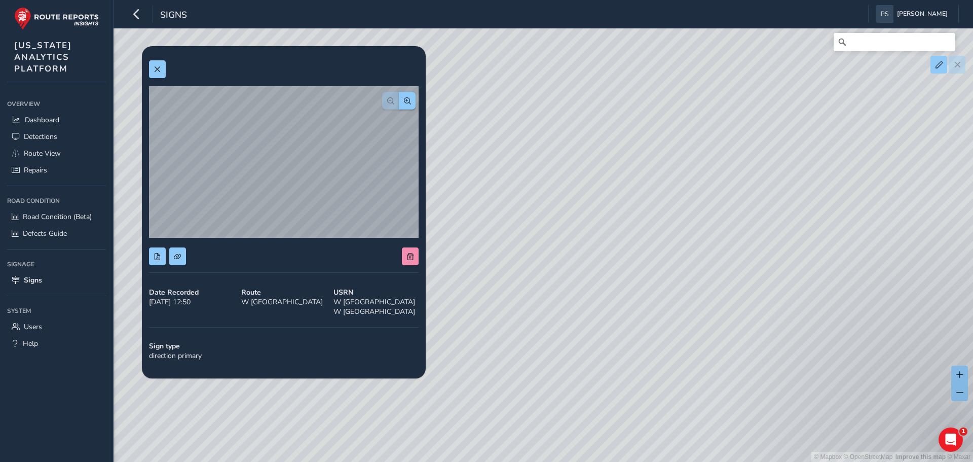
drag, startPoint x: 684, startPoint y: 332, endPoint x: 680, endPoint y: 157, distance: 174.9
click at [680, 157] on div "© Mapbox © OpenStreetMap Improve this map © Maxar" at bounding box center [486, 231] width 973 height 462
drag, startPoint x: 713, startPoint y: 294, endPoint x: 725, endPoint y: 227, distance: 68.1
click at [725, 227] on div "© Mapbox © OpenStreetMap Improve this map © Maxar" at bounding box center [486, 231] width 973 height 462
click at [160, 68] on span at bounding box center [157, 69] width 7 height 7
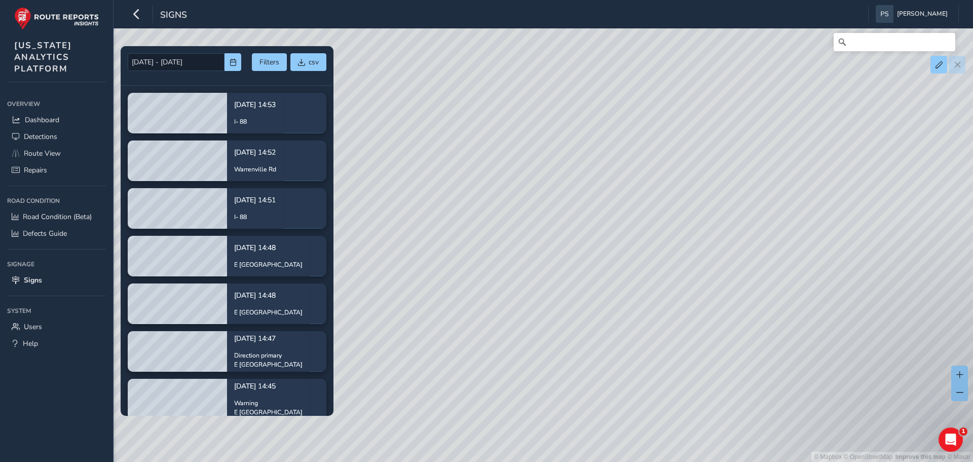
drag, startPoint x: 632, startPoint y: 213, endPoint x: 658, endPoint y: 285, distance: 77.1
click at [658, 285] on div "© Mapbox © OpenStreetMap Improve this map © Maxar" at bounding box center [486, 231] width 973 height 462
drag, startPoint x: 630, startPoint y: 308, endPoint x: 687, endPoint y: 358, distance: 75.8
click at [687, 358] on div "© Mapbox © OpenStreetMap Improve this map © Maxar" at bounding box center [486, 231] width 973 height 462
drag, startPoint x: 605, startPoint y: 328, endPoint x: 704, endPoint y: 334, distance: 98.5
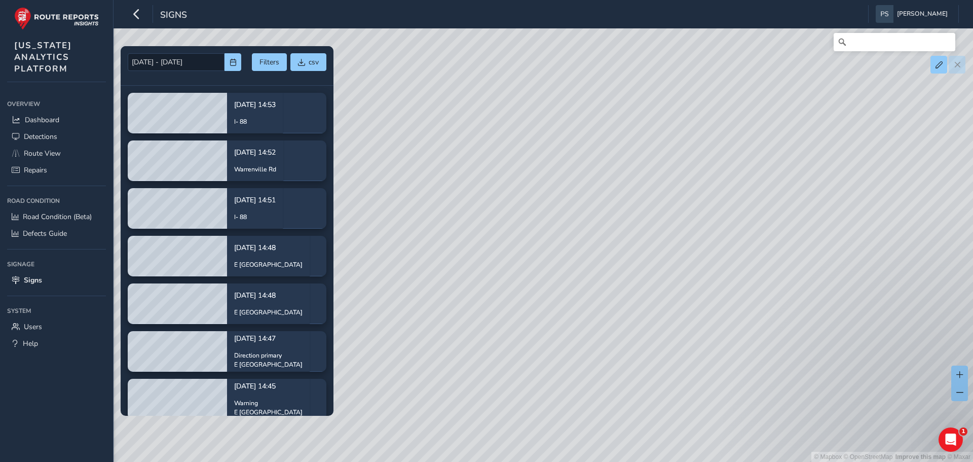
click at [704, 334] on div "© Mapbox © OpenStreetMap Improve this map © Maxar" at bounding box center [486, 231] width 973 height 462
drag, startPoint x: 597, startPoint y: 172, endPoint x: 571, endPoint y: 337, distance: 167.2
click at [571, 337] on div "© Mapbox © OpenStreetMap Improve this map © Maxar" at bounding box center [486, 231] width 973 height 462
drag, startPoint x: 566, startPoint y: 85, endPoint x: 534, endPoint y: 87, distance: 32.0
click at [534, 87] on div "© Mapbox © OpenStreetMap Improve this map © Maxar" at bounding box center [486, 231] width 973 height 462
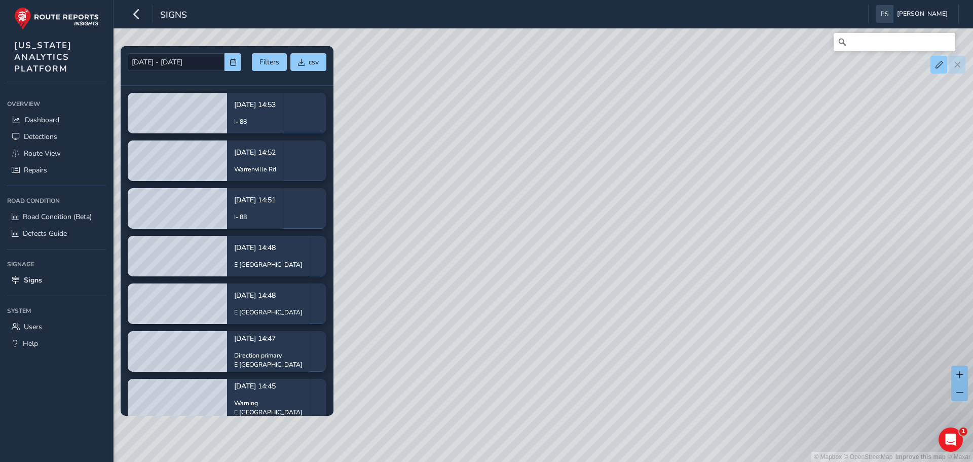
drag, startPoint x: 540, startPoint y: 291, endPoint x: 532, endPoint y: 120, distance: 171.0
click at [532, 120] on div "© Mapbox © OpenStreetMap Improve this map © Maxar" at bounding box center [486, 231] width 973 height 462
drag, startPoint x: 538, startPoint y: 223, endPoint x: 528, endPoint y: 84, distance: 139.8
click at [528, 84] on div "© Mapbox © OpenStreetMap Improve this map © Maxar" at bounding box center [486, 231] width 973 height 462
drag, startPoint x: 557, startPoint y: 273, endPoint x: 528, endPoint y: 79, distance: 196.7
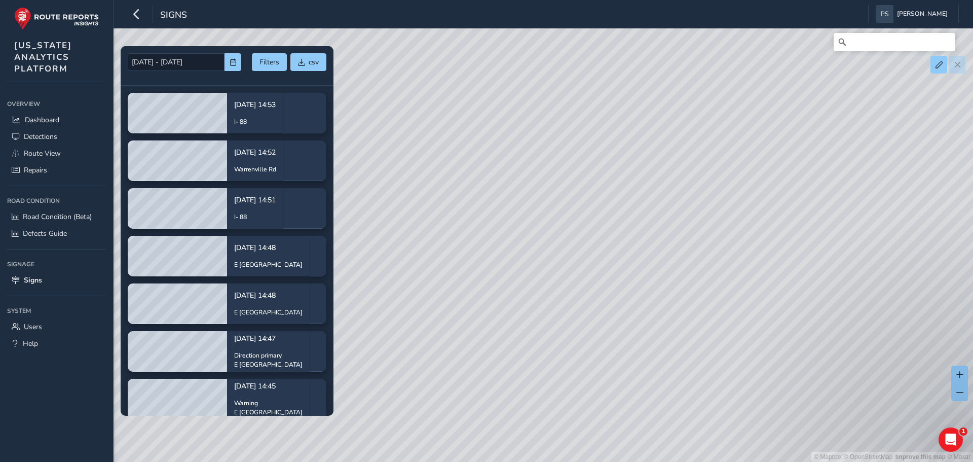
click at [528, 79] on div "© Mapbox © OpenStreetMap Improve this map © Maxar" at bounding box center [486, 231] width 973 height 462
drag, startPoint x: 540, startPoint y: 246, endPoint x: 518, endPoint y: 160, distance: 89.0
click at [518, 160] on div "© Mapbox © OpenStreetMap Improve this map © Maxar" at bounding box center [486, 231] width 973 height 462
drag, startPoint x: 512, startPoint y: 62, endPoint x: 598, endPoint y: 399, distance: 347.2
click at [598, 399] on div "© Mapbox © OpenStreetMap Improve this map © Maxar" at bounding box center [486, 231] width 973 height 462
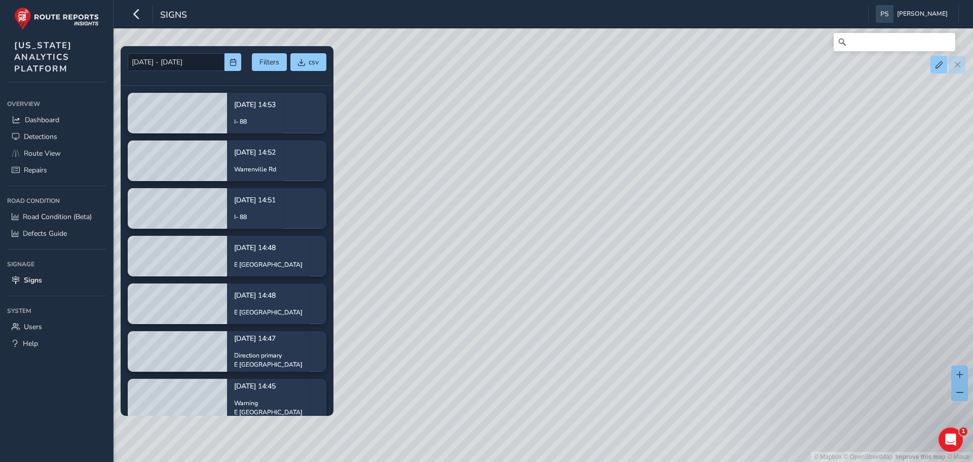
drag, startPoint x: 568, startPoint y: 155, endPoint x: 594, endPoint y: 280, distance: 127.2
click at [594, 280] on div "© Mapbox © OpenStreetMap Improve this map © Maxar" at bounding box center [486, 231] width 973 height 462
drag, startPoint x: 577, startPoint y: 179, endPoint x: 561, endPoint y: 227, distance: 50.7
click at [569, 334] on div "© Mapbox © OpenStreetMap Improve this map © Maxar" at bounding box center [486, 231] width 973 height 462
drag, startPoint x: 612, startPoint y: 155, endPoint x: 488, endPoint y: 272, distance: 170.7
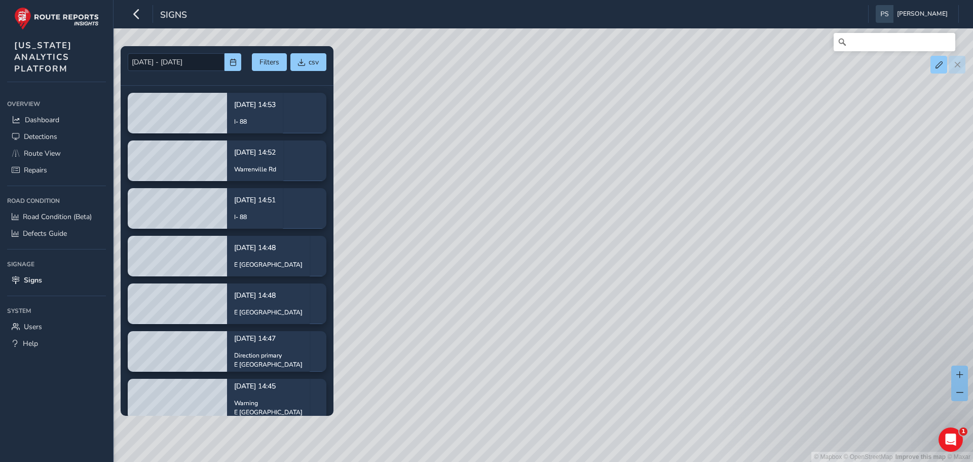
click at [488, 272] on div "© Mapbox © OpenStreetMap Improve this map © Maxar" at bounding box center [486, 231] width 973 height 462
drag, startPoint x: 518, startPoint y: 320, endPoint x: 511, endPoint y: 104, distance: 215.5
click at [511, 97] on div "© Mapbox © OpenStreetMap Improve this map © Maxar" at bounding box center [486, 231] width 973 height 462
drag, startPoint x: 525, startPoint y: 209, endPoint x: 536, endPoint y: 56, distance: 153.5
click at [536, 56] on div "© Mapbox © OpenStreetMap Improve this map © Maxar" at bounding box center [486, 231] width 973 height 462
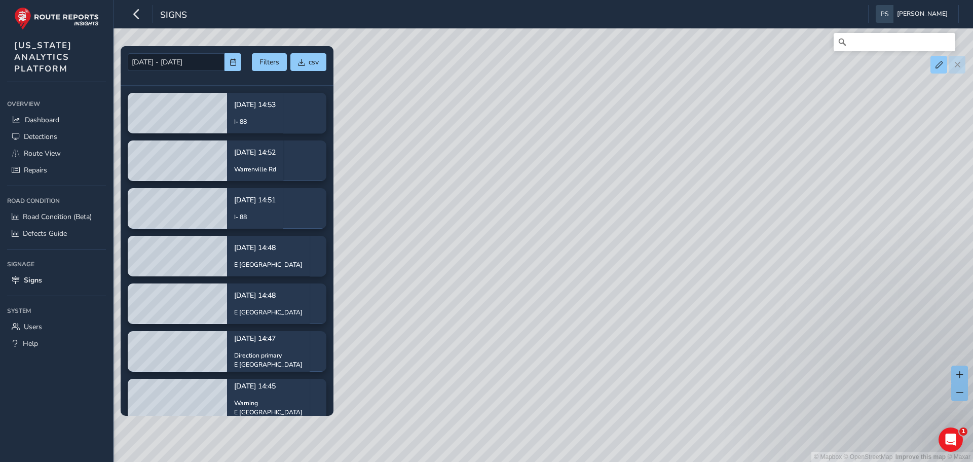
drag, startPoint x: 526, startPoint y: 187, endPoint x: 512, endPoint y: 328, distance: 142.6
click at [517, 372] on div "© Mapbox © OpenStreetMap Improve this map © Maxar" at bounding box center [486, 231] width 973 height 462
drag, startPoint x: 517, startPoint y: 191, endPoint x: 517, endPoint y: 250, distance: 59.8
click at [526, 308] on div "© Mapbox © OpenStreetMap Improve this map © Maxar" at bounding box center [486, 231] width 973 height 462
drag, startPoint x: 519, startPoint y: 150, endPoint x: 520, endPoint y: 119, distance: 30.9
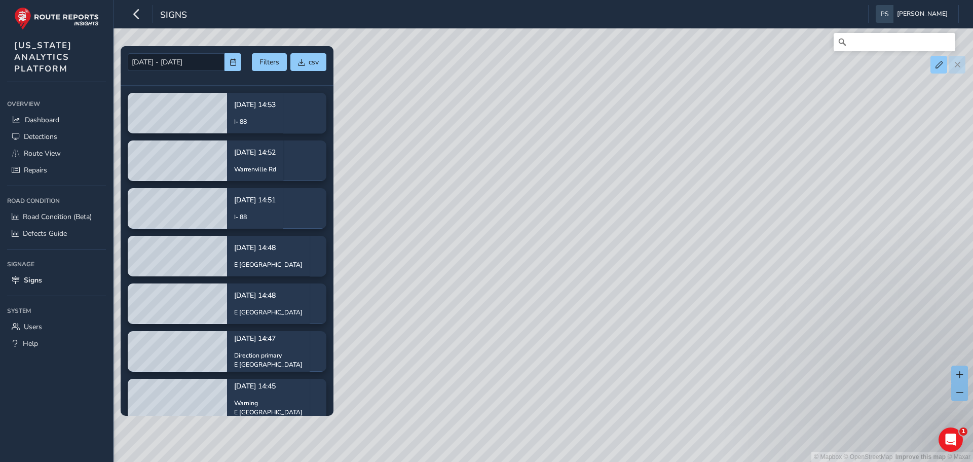
click at [520, 119] on div "© Mapbox © OpenStreetMap Improve this map © Maxar" at bounding box center [486, 231] width 973 height 462
drag, startPoint x: 515, startPoint y: 218, endPoint x: 543, endPoint y: 68, distance: 153.2
click at [543, 68] on div "© Mapbox © OpenStreetMap Improve this map © Maxar" at bounding box center [486, 231] width 973 height 462
drag, startPoint x: 532, startPoint y: 261, endPoint x: 502, endPoint y: 105, distance: 158.5
click at [499, 48] on div "© Mapbox © OpenStreetMap Improve this map © Maxar" at bounding box center [486, 231] width 973 height 462
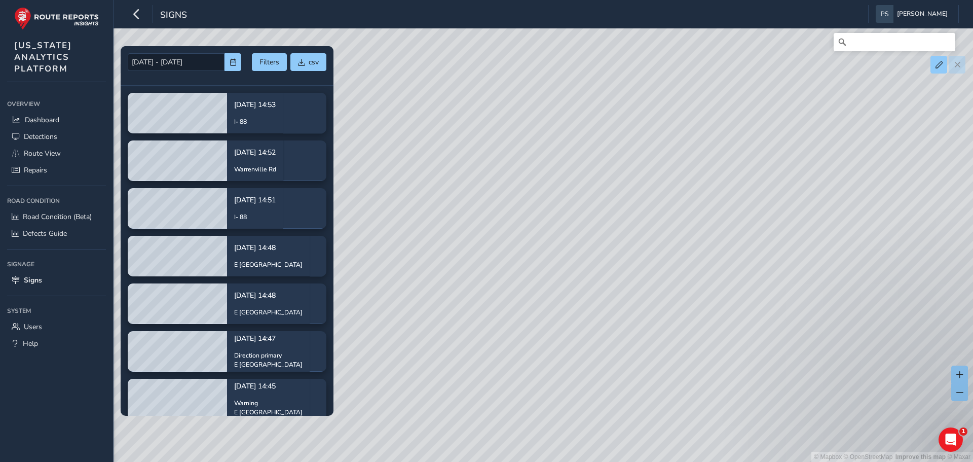
drag, startPoint x: 525, startPoint y: 271, endPoint x: 541, endPoint y: 269, distance: 16.9
click at [502, 168] on div "© Mapbox © OpenStreetMap Improve this map © Maxar" at bounding box center [486, 231] width 973 height 462
drag, startPoint x: 562, startPoint y: 275, endPoint x: 546, endPoint y: 377, distance: 103.1
click at [546, 377] on div "© Mapbox © OpenStreetMap Improve this map © Maxar" at bounding box center [486, 231] width 973 height 462
drag, startPoint x: 575, startPoint y: 167, endPoint x: 549, endPoint y: 273, distance: 108.9
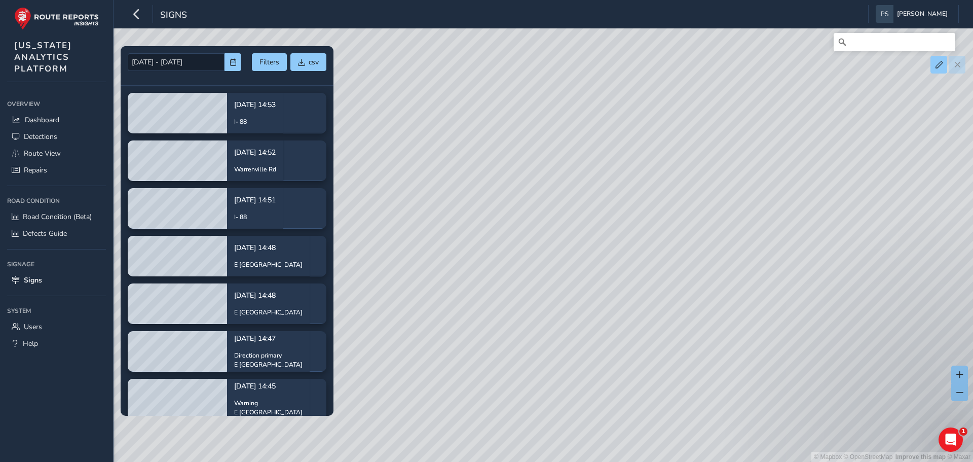
click at [491, 391] on div "© Mapbox © OpenStreetMap Improve this map © Maxar" at bounding box center [486, 231] width 973 height 462
click at [628, 291] on div "© Mapbox © OpenStreetMap Improve this map © Maxar" at bounding box center [486, 231] width 973 height 462
drag, startPoint x: 558, startPoint y: 300, endPoint x: 540, endPoint y: 162, distance: 139.0
click at [562, 366] on div "© Mapbox © OpenStreetMap Improve this map © Maxar" at bounding box center [486, 231] width 973 height 462
drag, startPoint x: 763, startPoint y: 241, endPoint x: 793, endPoint y: 254, distance: 32.4
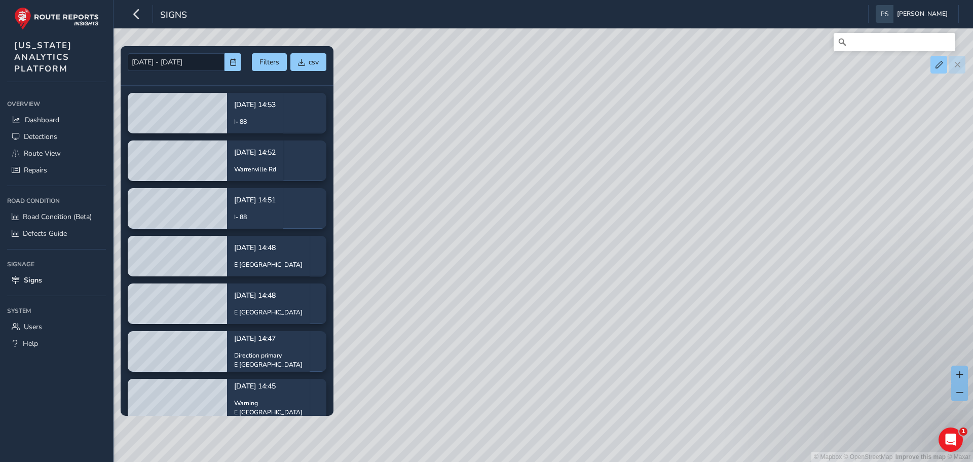
click at [793, 254] on div "© Mapbox © OpenStreetMap Improve this map © Maxar" at bounding box center [486, 231] width 973 height 462
drag, startPoint x: 650, startPoint y: 292, endPoint x: 349, endPoint y: 87, distance: 364.4
click at [350, 88] on div "© Mapbox © OpenStreetMap Improve this map © Maxar" at bounding box center [486, 231] width 973 height 462
drag, startPoint x: 563, startPoint y: 228, endPoint x: 544, endPoint y: 144, distance: 85.8
click at [544, 144] on div "© Mapbox © OpenStreetMap Improve this map © Maxar" at bounding box center [486, 231] width 973 height 462
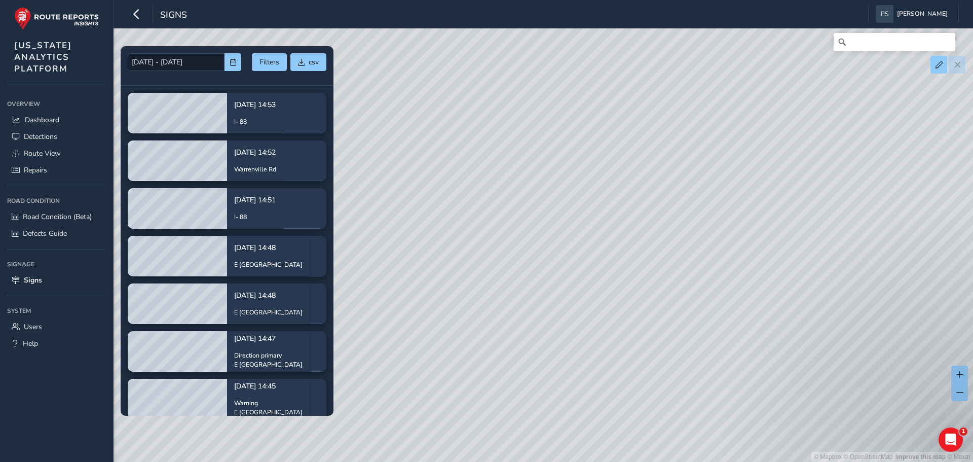
drag, startPoint x: 602, startPoint y: 340, endPoint x: 494, endPoint y: 262, distance: 132.9
click at [494, 262] on div "© Mapbox © OpenStreetMap Improve this map © Maxar" at bounding box center [486, 231] width 973 height 462
drag, startPoint x: 477, startPoint y: 229, endPoint x: 521, endPoint y: 280, distance: 67.6
click at [521, 280] on div "© Mapbox © OpenStreetMap Improve this map © Maxar" at bounding box center [486, 231] width 973 height 462
drag, startPoint x: 510, startPoint y: 282, endPoint x: 600, endPoint y: 371, distance: 126.2
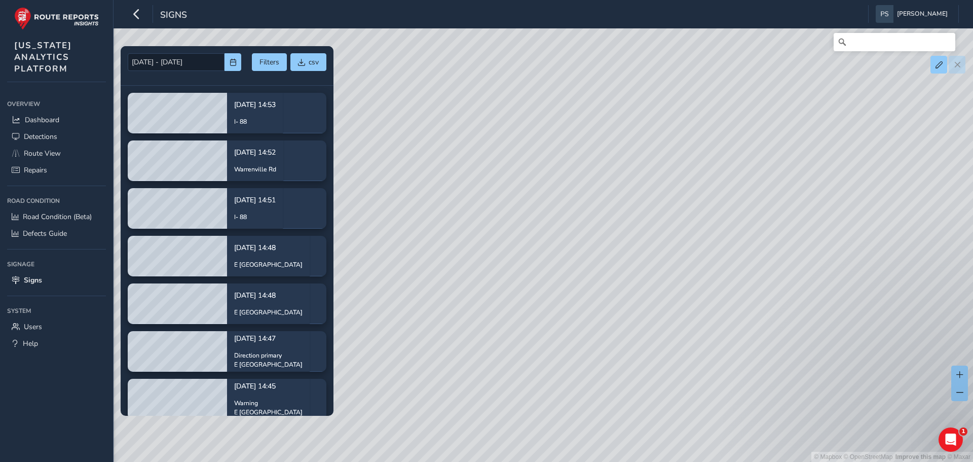
click at [600, 371] on div "© Mapbox © OpenStreetMap Improve this map © Maxar" at bounding box center [486, 231] width 973 height 462
drag, startPoint x: 471, startPoint y: 248, endPoint x: 558, endPoint y: 420, distance: 192.5
click at [558, 420] on div "© Mapbox © OpenStreetMap Improve this map © Maxar" at bounding box center [486, 231] width 973 height 462
drag, startPoint x: 424, startPoint y: 212, endPoint x: 476, endPoint y: 357, distance: 154.1
click at [476, 357] on div "© Mapbox © OpenStreetMap Improve this map © Maxar" at bounding box center [486, 231] width 973 height 462
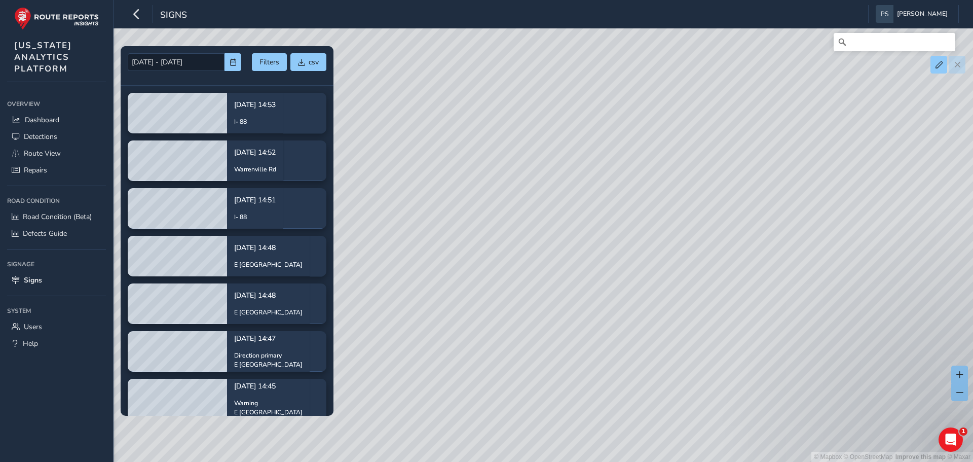
drag, startPoint x: 438, startPoint y: 177, endPoint x: 478, endPoint y: 399, distance: 226.1
click at [478, 399] on div "© Mapbox © OpenStreetMap Improve this map © Maxar" at bounding box center [486, 231] width 973 height 462
drag, startPoint x: 477, startPoint y: 147, endPoint x: 520, endPoint y: 302, distance: 160.5
click at [520, 302] on div "© Mapbox © OpenStreetMap Improve this map © Maxar" at bounding box center [486, 231] width 973 height 462
drag, startPoint x: 435, startPoint y: 267, endPoint x: 388, endPoint y: 352, distance: 97.8
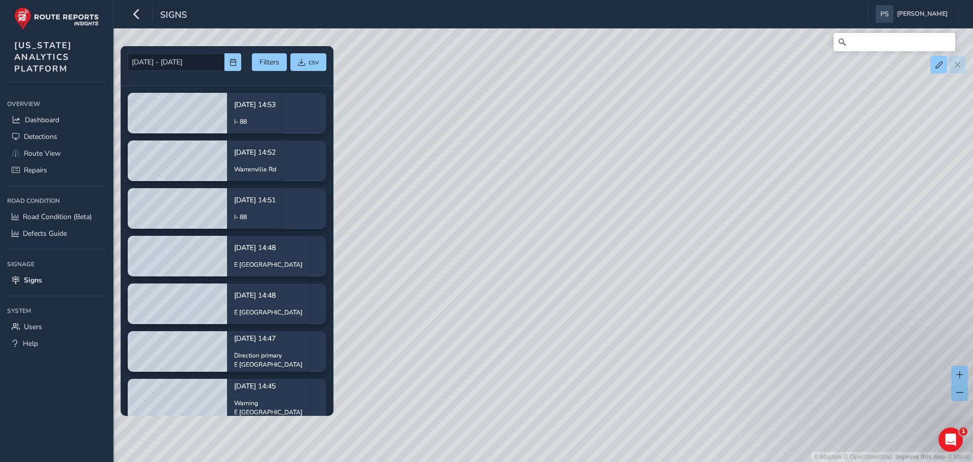
click at [391, 386] on div "© Mapbox © OpenStreetMap Improve this map © Maxar" at bounding box center [486, 231] width 973 height 462
drag, startPoint x: 638, startPoint y: 287, endPoint x: 515, endPoint y: 331, distance: 130.7
click at [515, 331] on div "© Mapbox © OpenStreetMap Improve this map © Maxar" at bounding box center [486, 231] width 973 height 462
click at [633, 334] on div "© Mapbox © OpenStreetMap Improve this map © Maxar" at bounding box center [486, 231] width 973 height 462
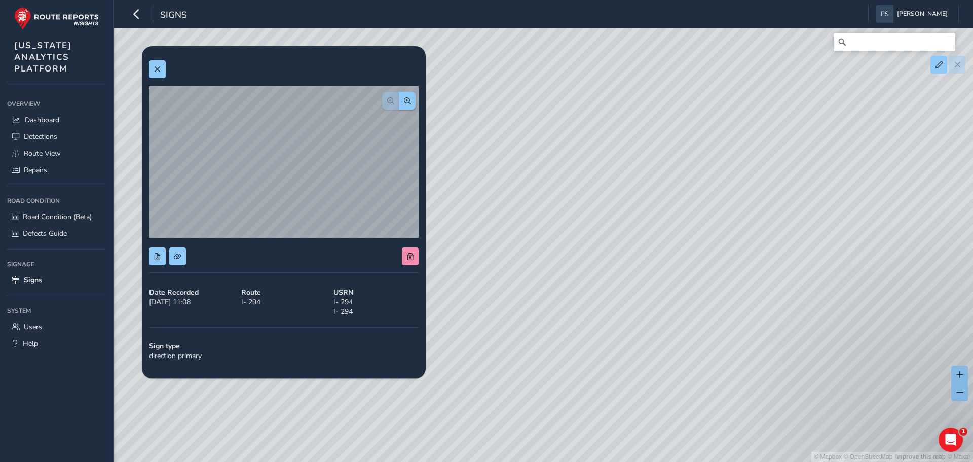
drag, startPoint x: 527, startPoint y: 194, endPoint x: 609, endPoint y: 292, distance: 127.8
click at [609, 292] on div "© Mapbox © OpenStreetMap Improve this map © Maxar" at bounding box center [486, 231] width 973 height 462
drag, startPoint x: 693, startPoint y: 267, endPoint x: 717, endPoint y: 278, distance: 26.5
click at [717, 278] on div "© Mapbox © OpenStreetMap Improve this map © Maxar" at bounding box center [486, 231] width 973 height 462
drag, startPoint x: 574, startPoint y: 175, endPoint x: 652, endPoint y: 244, distance: 104.2
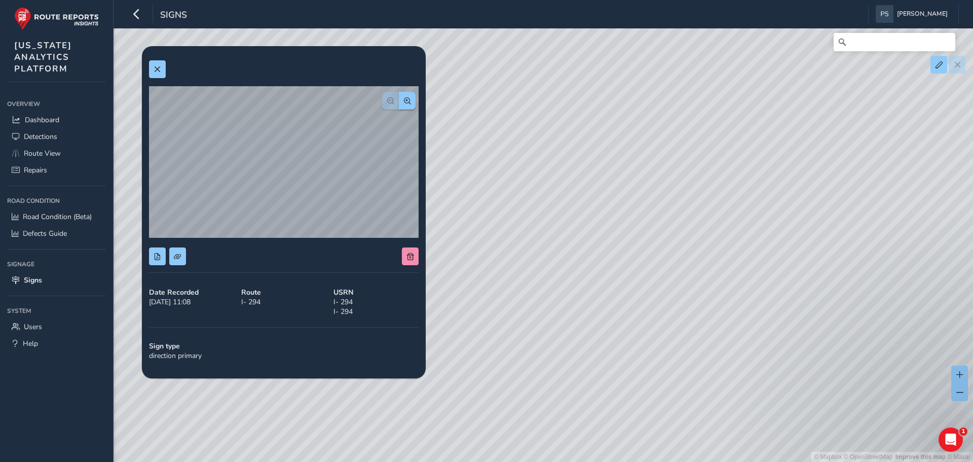
click at [652, 244] on div "© Mapbox © OpenStreetMap Improve this map © Maxar" at bounding box center [486, 231] width 973 height 462
click at [498, 222] on div "© Mapbox © OpenStreetMap Improve this map © Maxar" at bounding box center [486, 231] width 973 height 462
drag, startPoint x: 706, startPoint y: 173, endPoint x: 749, endPoint y: 201, distance: 50.9
click at [749, 201] on div "© Mapbox © OpenStreetMap Improve this map © Maxar" at bounding box center [486, 231] width 973 height 462
click at [495, 191] on div "© Mapbox © OpenStreetMap Improve this map © Maxar" at bounding box center [486, 231] width 973 height 462
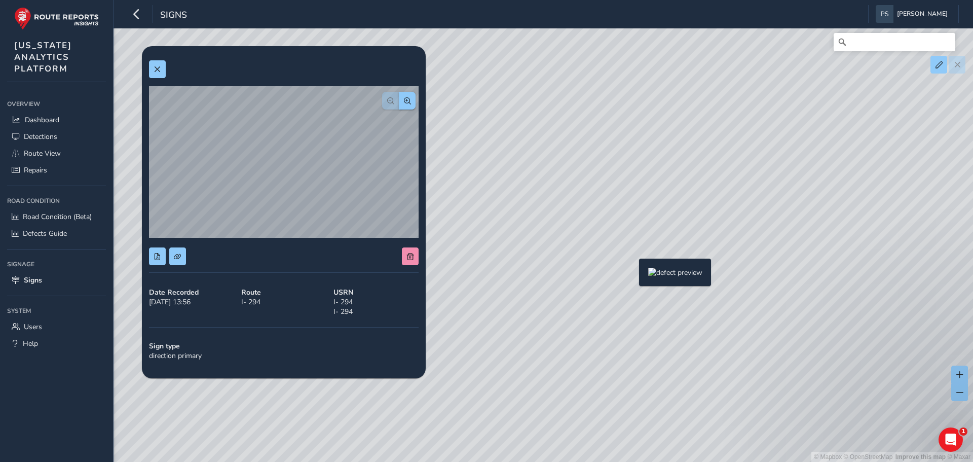
click at [632, 275] on div "© Mapbox © OpenStreetMap Improve this map © Maxar" at bounding box center [486, 231] width 973 height 462
click at [152, 71] on button at bounding box center [157, 69] width 17 height 18
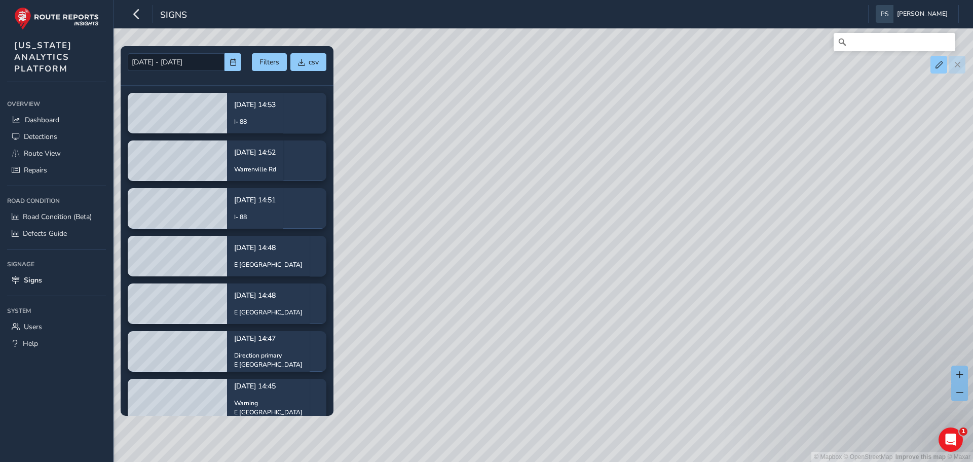
drag, startPoint x: 415, startPoint y: 128, endPoint x: 516, endPoint y: 199, distance: 123.0
click at [516, 199] on div "© Mapbox © OpenStreetMap Improve this map © Maxar" at bounding box center [486, 231] width 973 height 462
drag, startPoint x: 469, startPoint y: 162, endPoint x: 467, endPoint y: 281, distance: 119.6
click at [467, 281] on div "© Mapbox © OpenStreetMap Improve this map © Maxar" at bounding box center [486, 231] width 973 height 462
click at [454, 95] on div "© Mapbox © OpenStreetMap Improve this map © Maxar" at bounding box center [486, 231] width 973 height 462
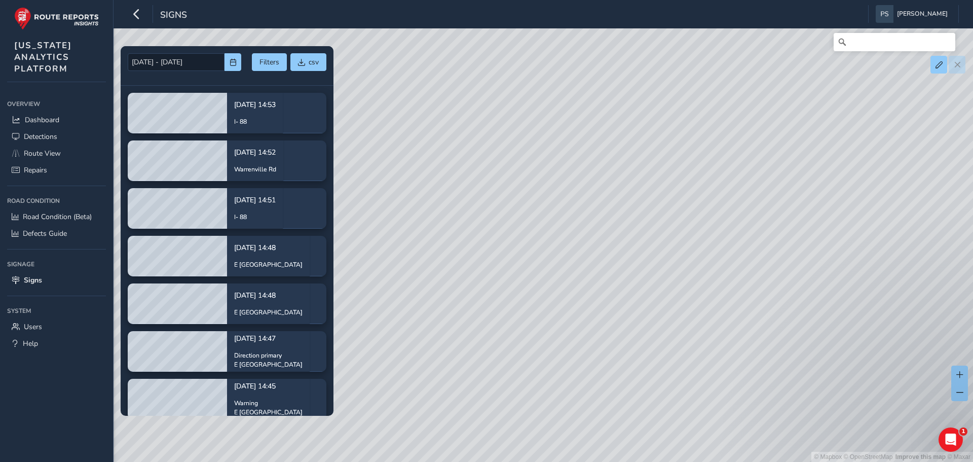
drag, startPoint x: 454, startPoint y: 95, endPoint x: 478, endPoint y: 334, distance: 239.4
click at [478, 334] on div "© Mapbox © OpenStreetMap Improve this map © Maxar" at bounding box center [486, 231] width 973 height 462
drag, startPoint x: 462, startPoint y: 148, endPoint x: 462, endPoint y: 223, distance: 75.0
click at [482, 302] on div "© Mapbox © OpenStreetMap Improve this map © Maxar" at bounding box center [486, 231] width 973 height 462
click at [473, 229] on div "© Mapbox © OpenStreetMap Improve this map © Maxar" at bounding box center [486, 231] width 973 height 462
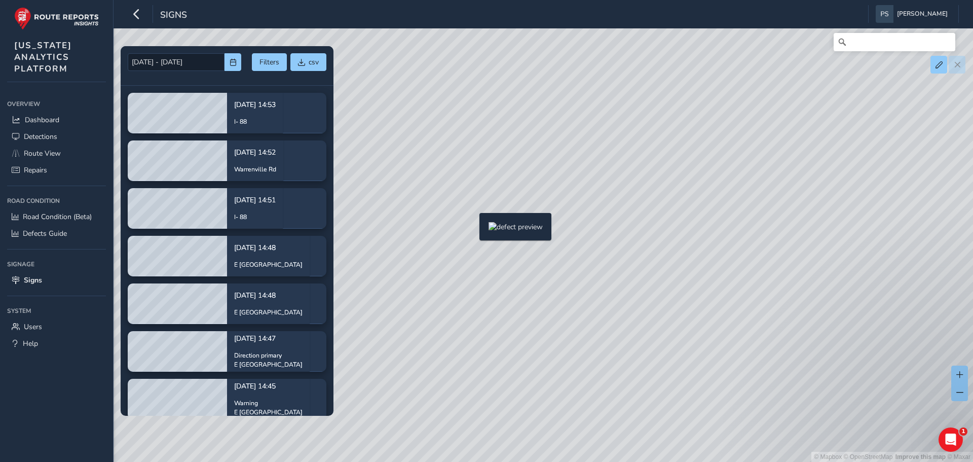
click at [473, 229] on div "© Mapbox © OpenStreetMap Improve this map © Maxar" at bounding box center [486, 231] width 973 height 462
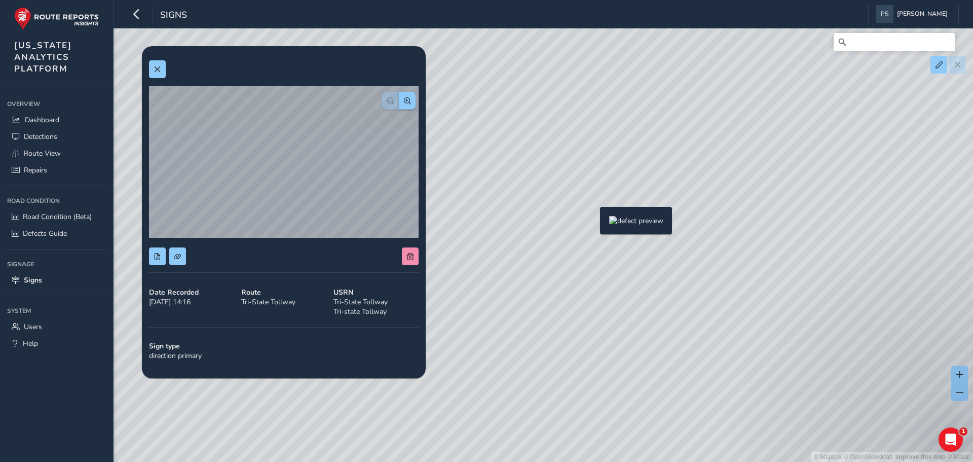
click at [594, 223] on div "© Mapbox © OpenStreetMap Improve this map © Maxar" at bounding box center [486, 231] width 973 height 462
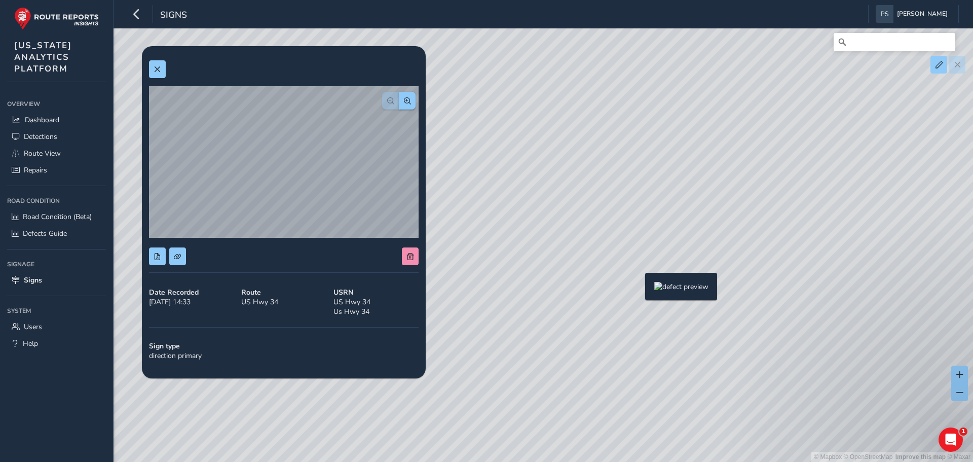
click at [639, 289] on div "© Mapbox © OpenStreetMap Improve this map © Maxar" at bounding box center [486, 231] width 973 height 462
click at [657, 173] on div "© Mapbox © OpenStreetMap Improve this map © Maxar" at bounding box center [486, 231] width 973 height 462
